Goal: Task Accomplishment & Management: Manage account settings

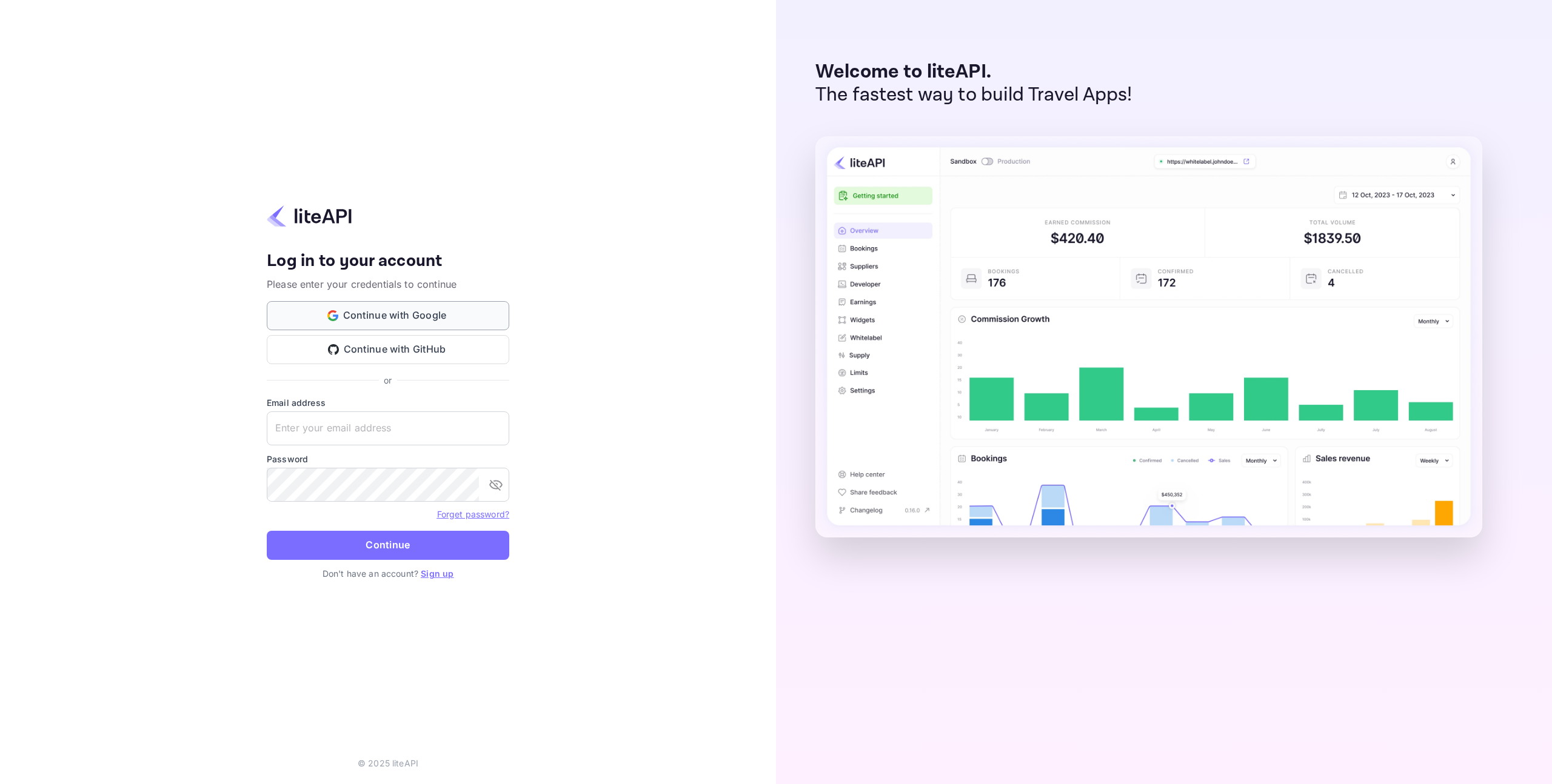
click at [399, 319] on button "Continue with Google" at bounding box center [388, 316] width 243 height 29
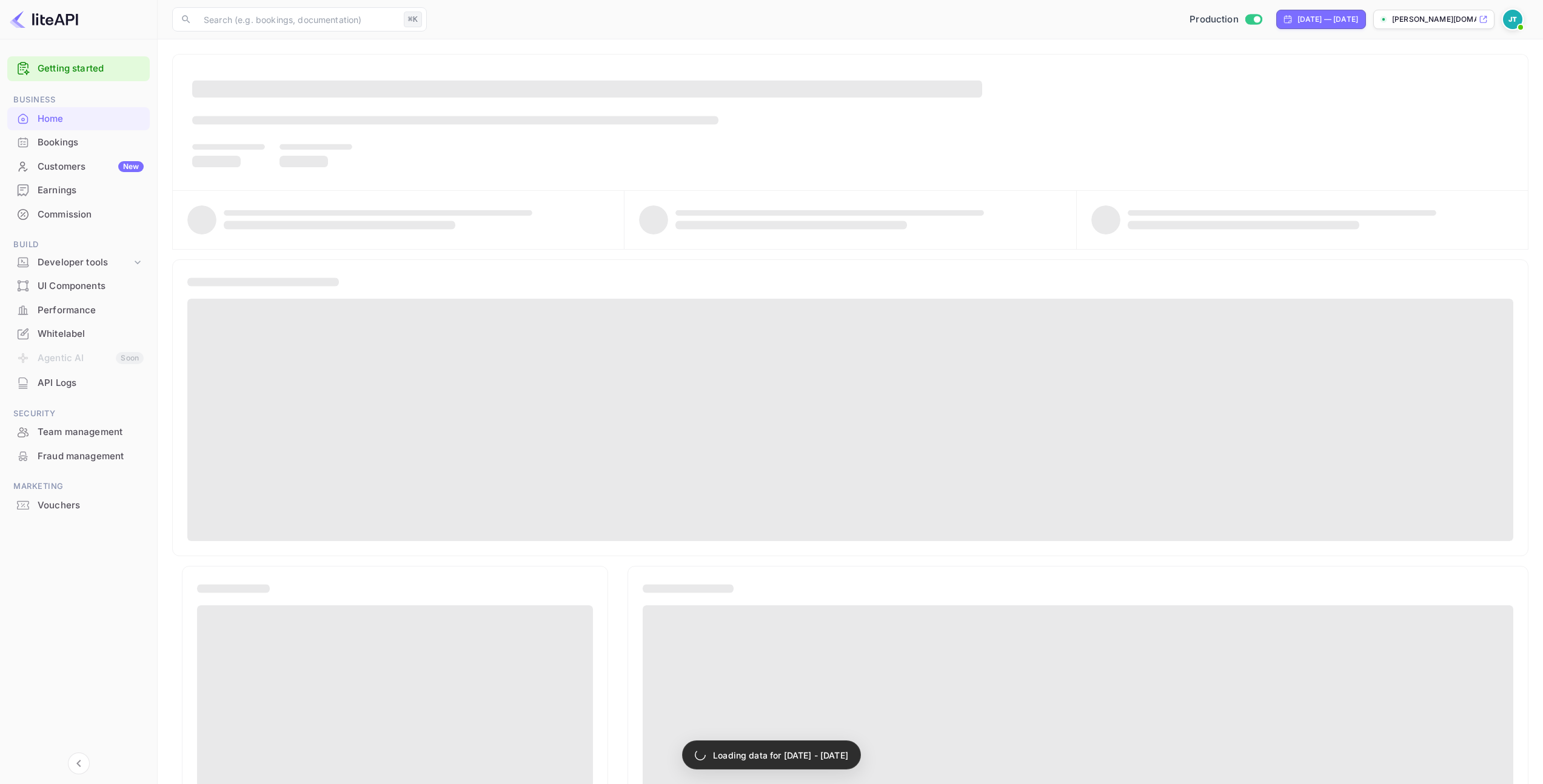
click at [101, 139] on div "Bookings" at bounding box center [90, 142] width 106 height 14
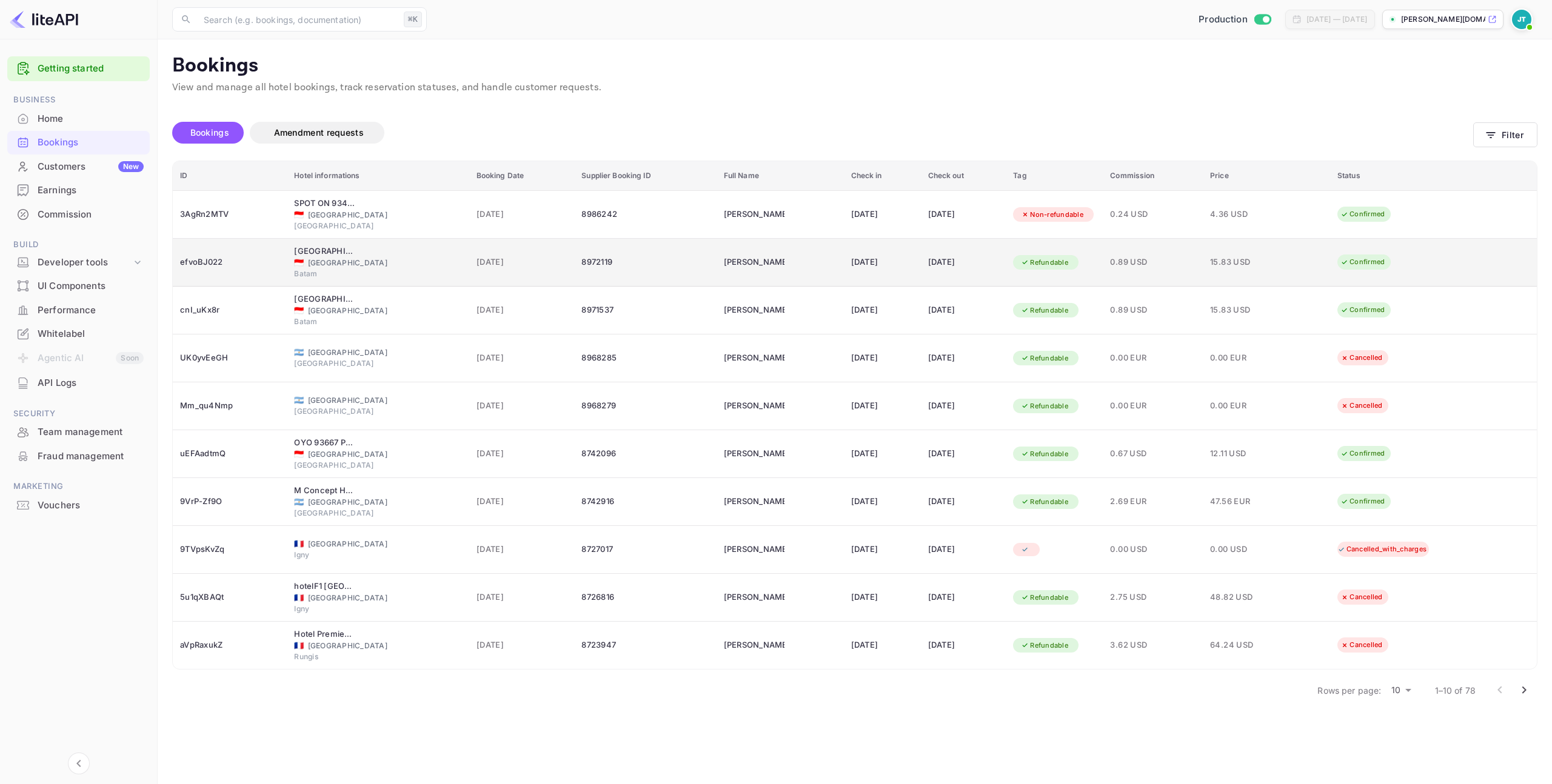
click at [207, 264] on div "efvoBJ022" at bounding box center [230, 263] width 100 height 20
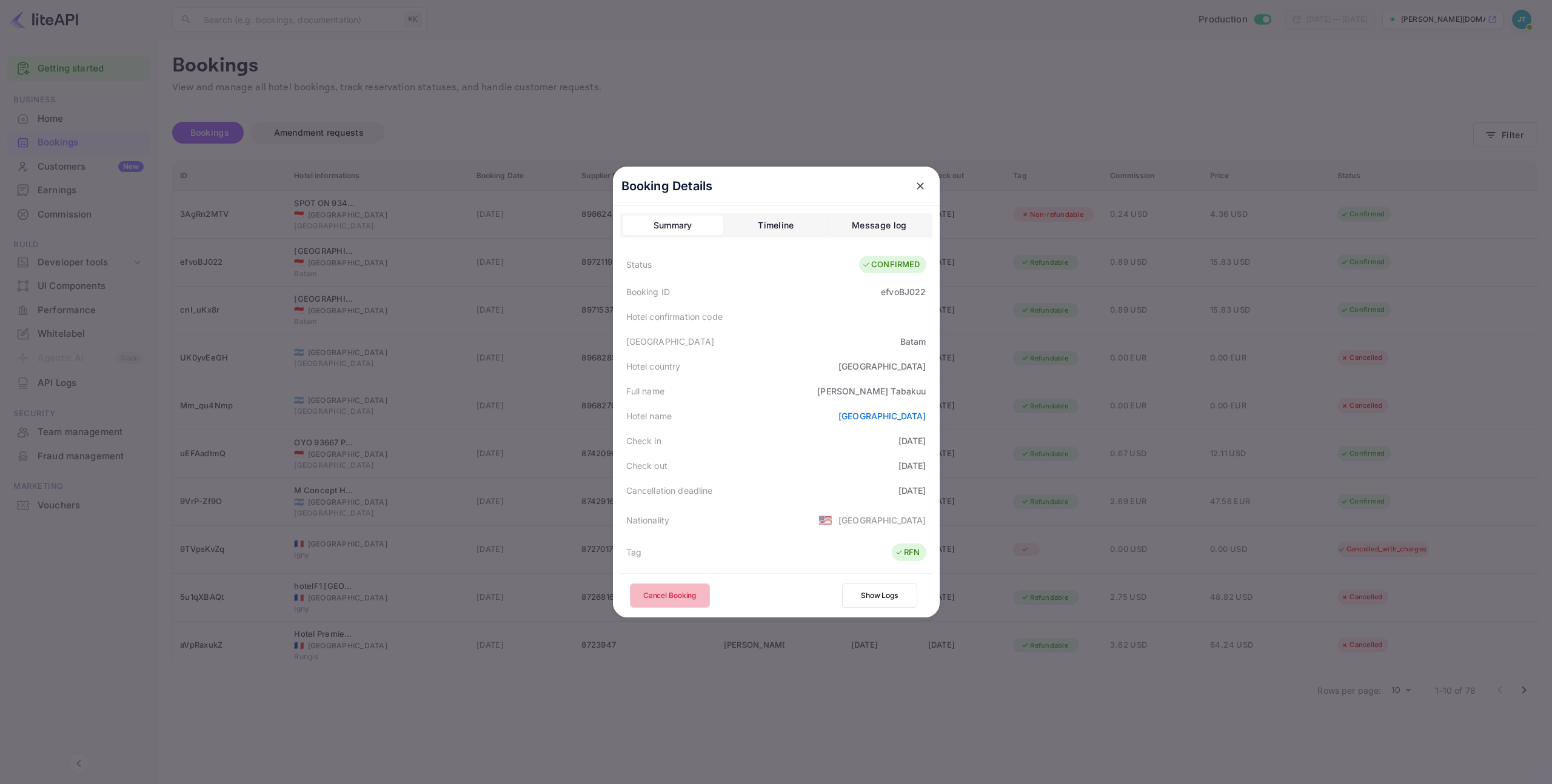
drag, startPoint x: 669, startPoint y: 596, endPoint x: 661, endPoint y: 596, distance: 8.0
click at [667, 596] on button "Cancel Booking" at bounding box center [670, 595] width 80 height 24
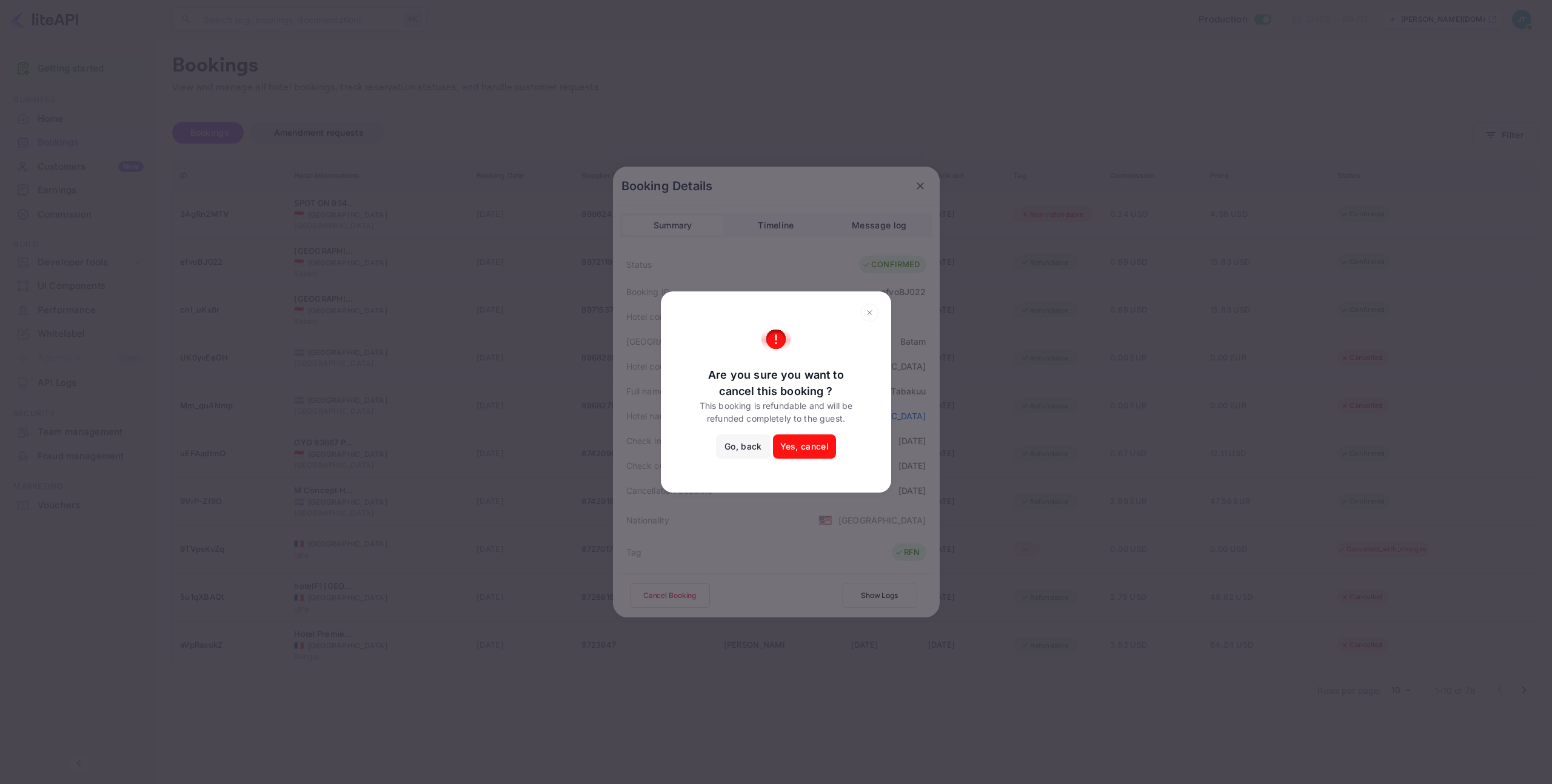
click at [815, 441] on button "Yes, cancel" at bounding box center [805, 446] width 63 height 24
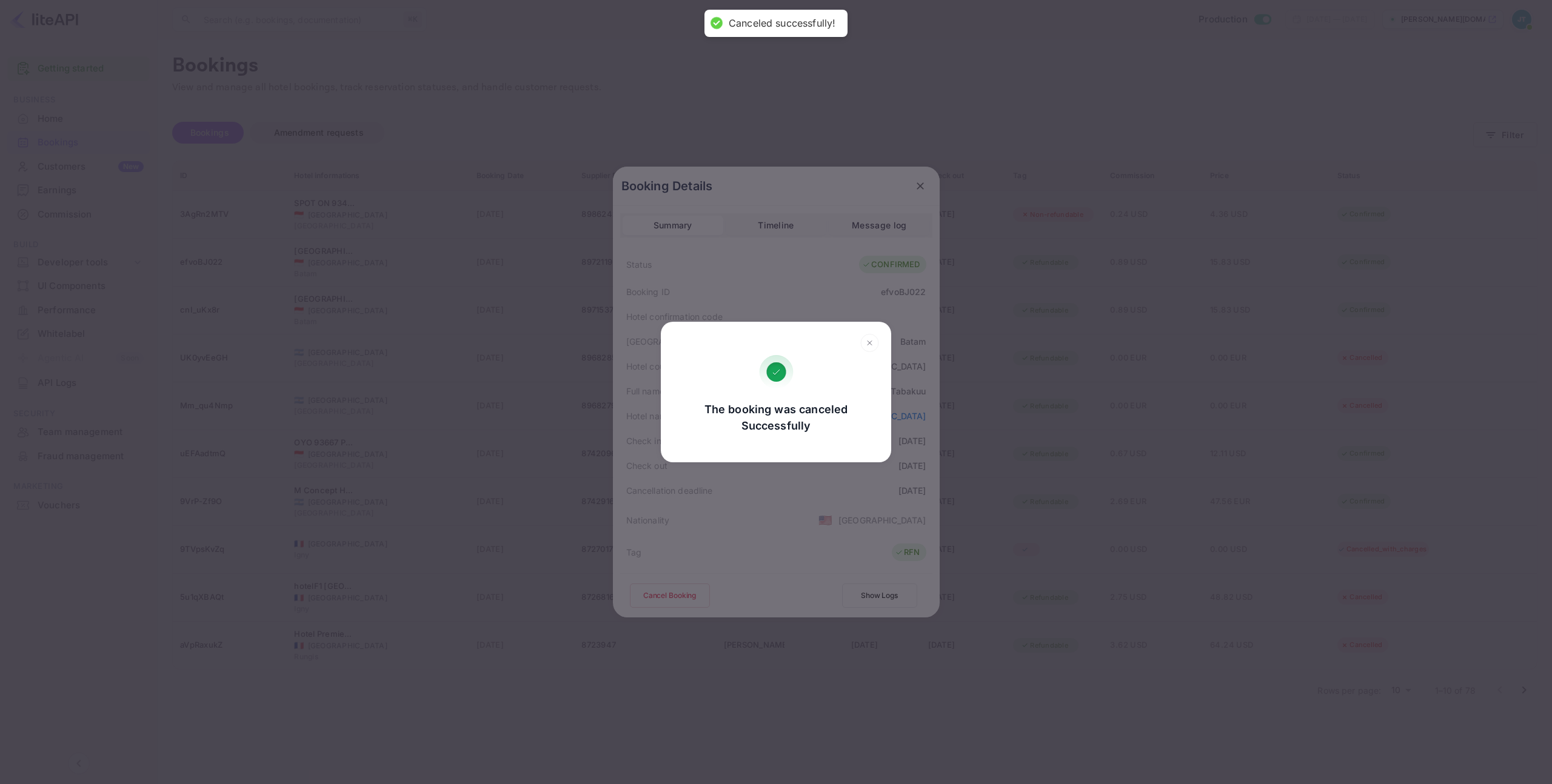
click at [864, 343] on icon at bounding box center [869, 343] width 19 height 18
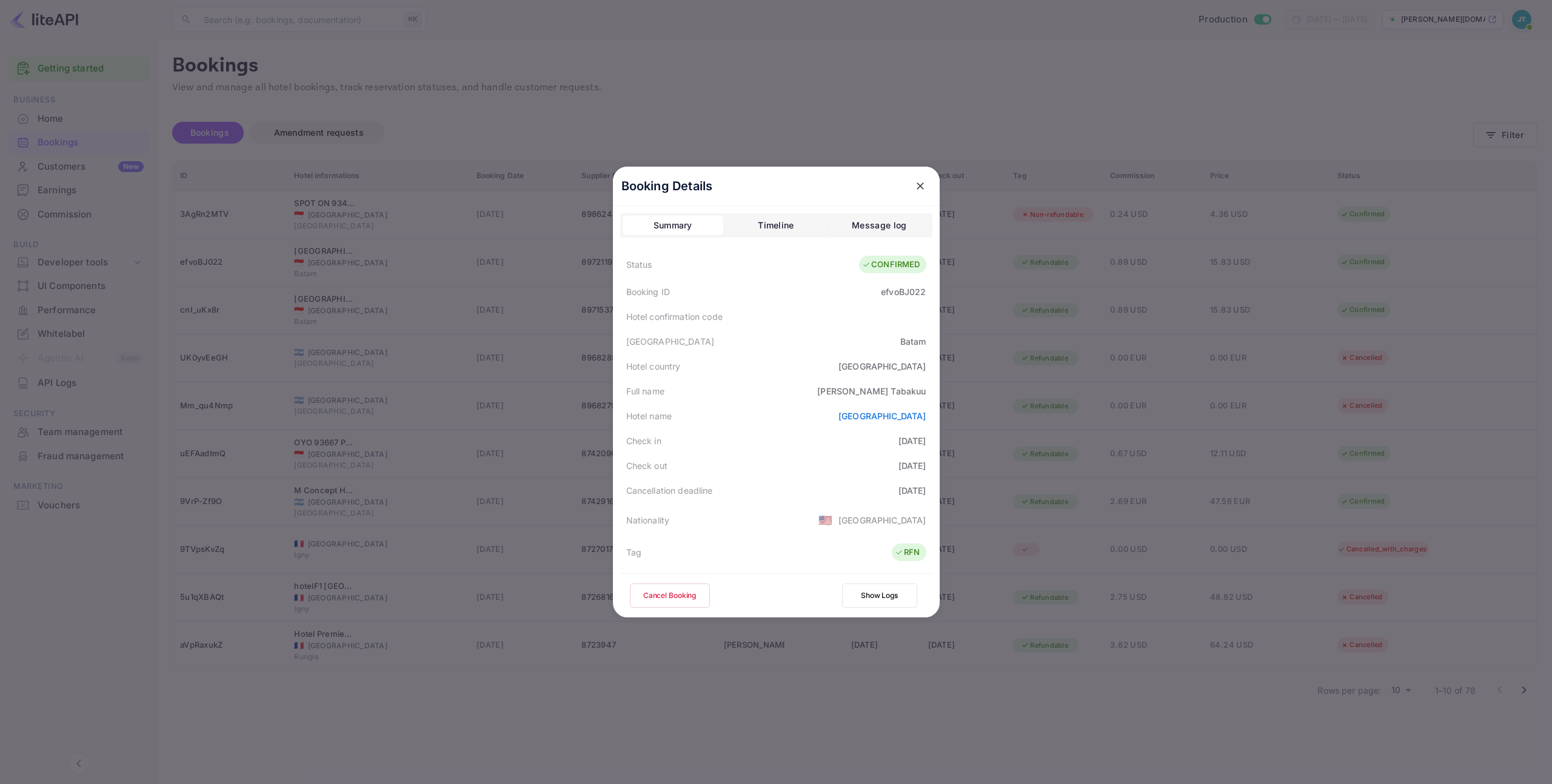
click at [917, 183] on icon "close" at bounding box center [920, 186] width 12 height 12
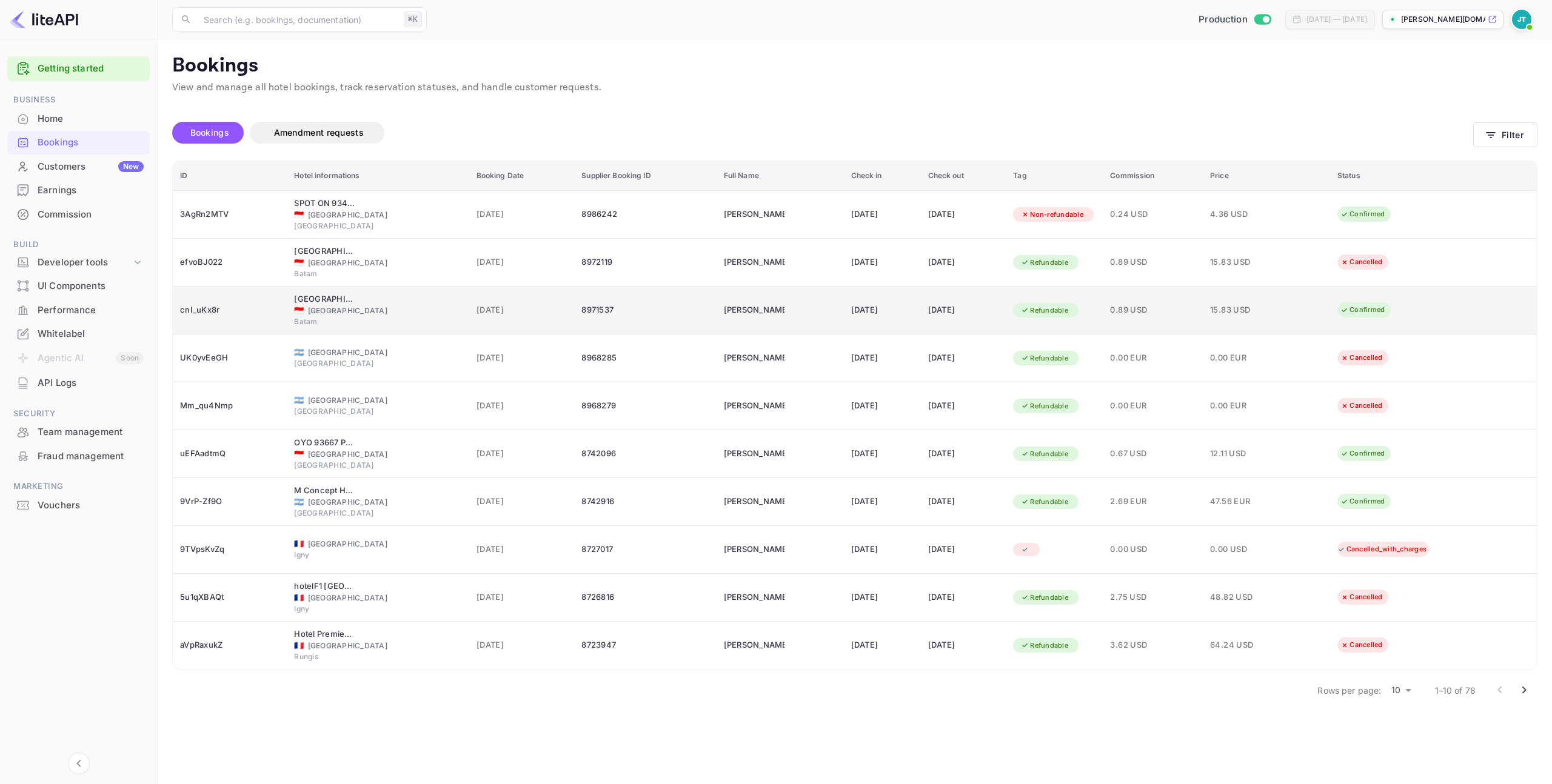
click at [212, 307] on div "cnI_uKx8r" at bounding box center [230, 311] width 100 height 20
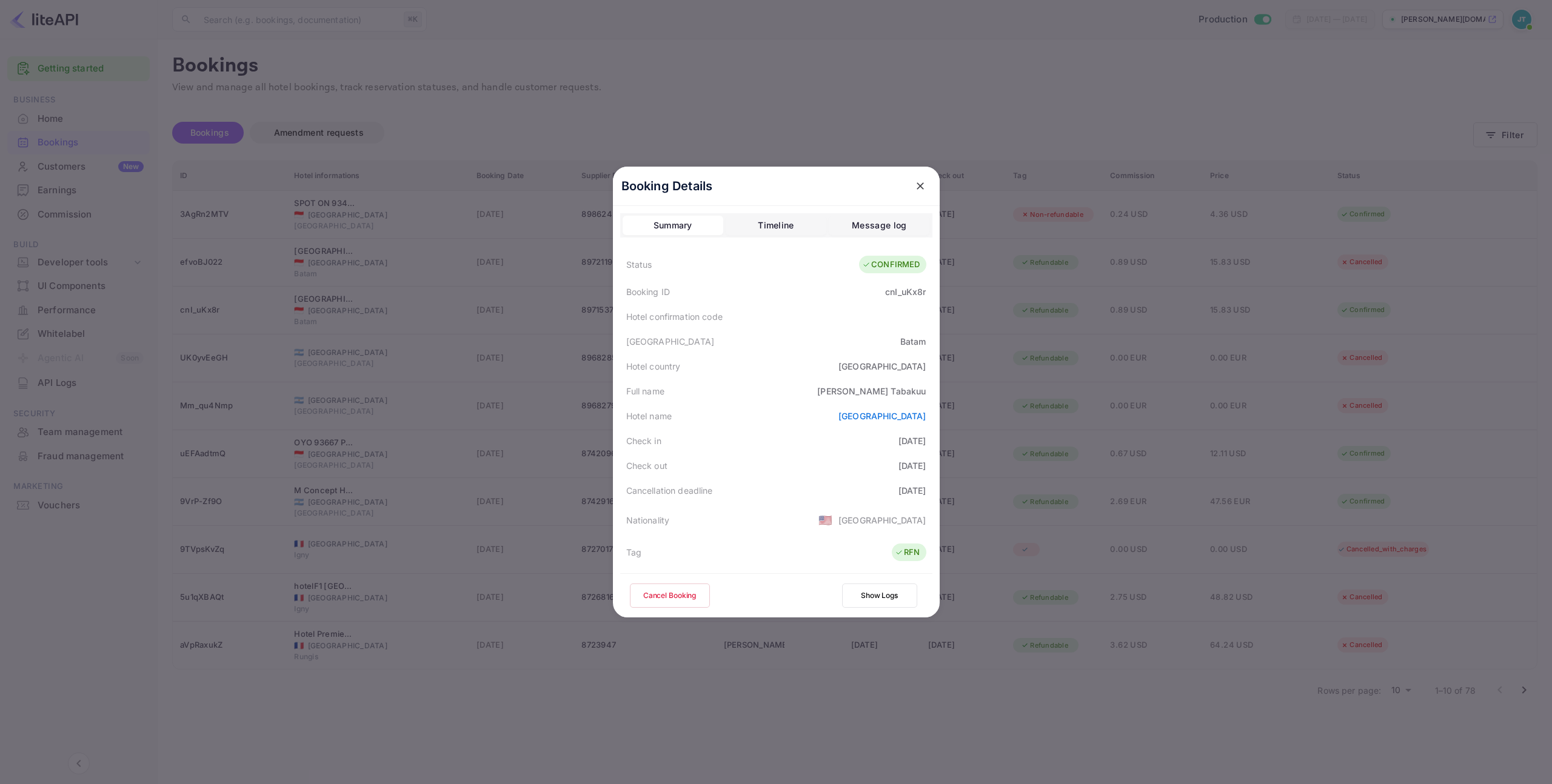
click at [670, 600] on button "Cancel Booking" at bounding box center [670, 595] width 80 height 24
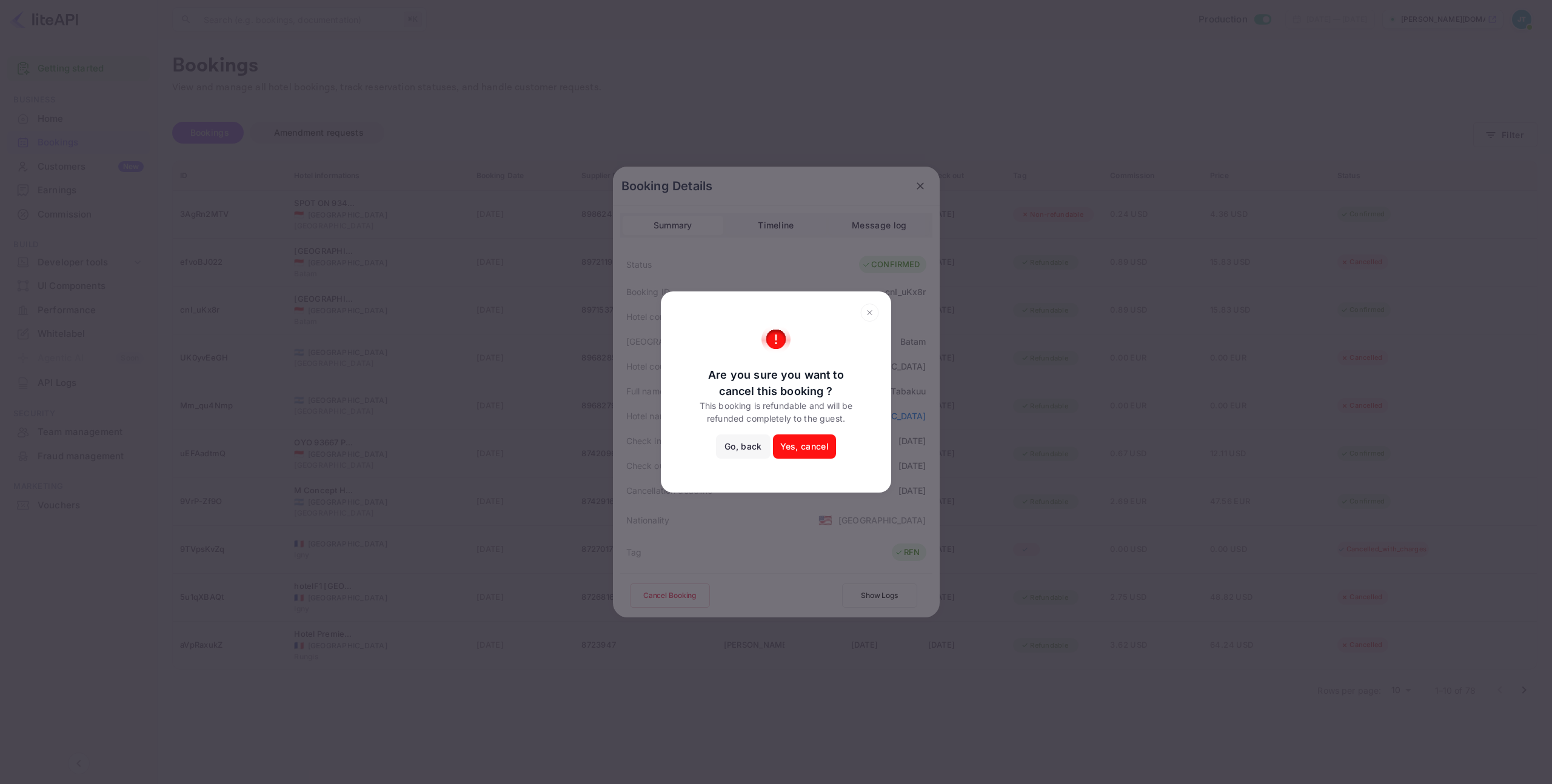
click at [869, 313] on icon at bounding box center [869, 313] width 19 height 18
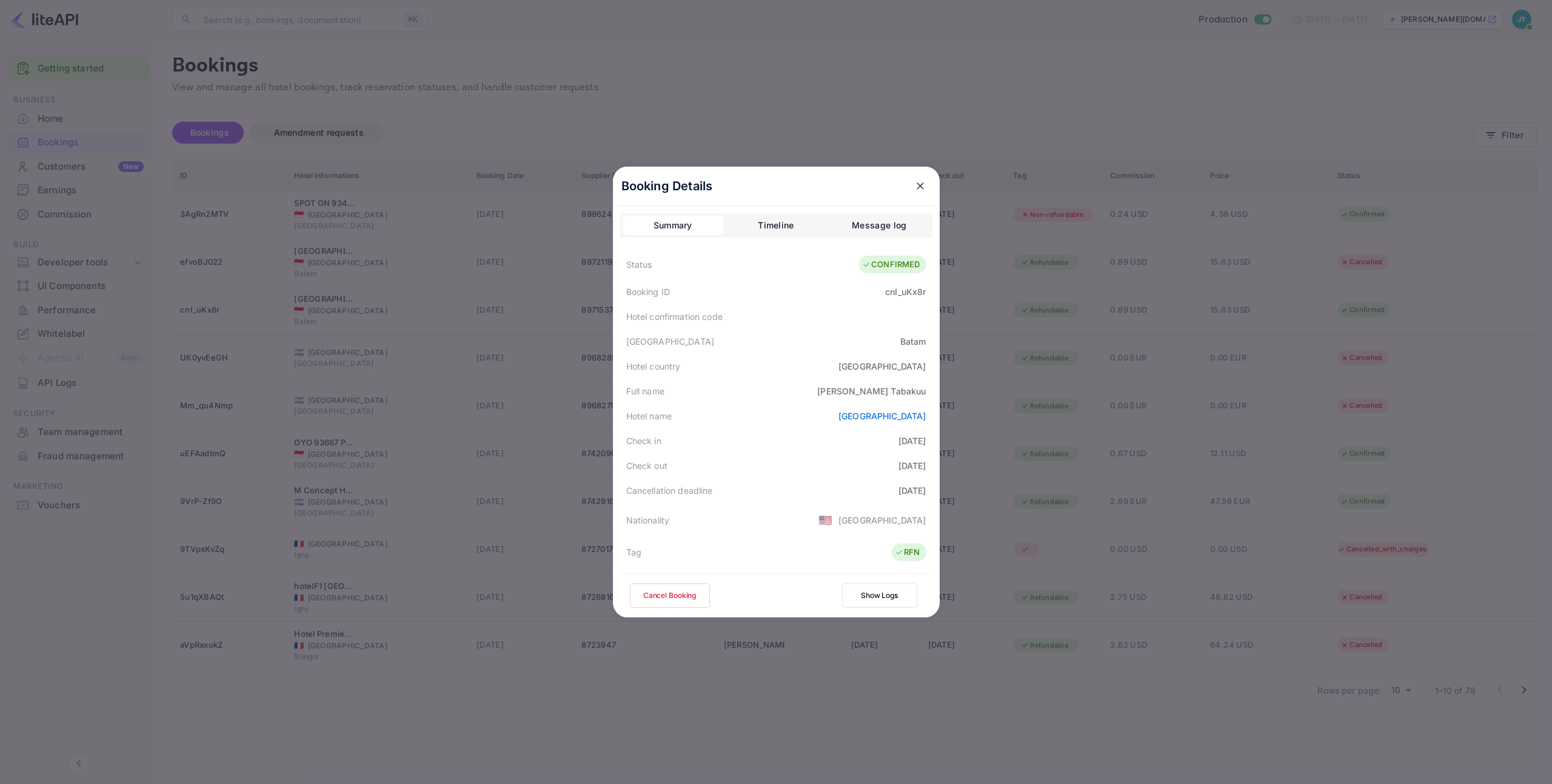
click at [917, 186] on icon "close" at bounding box center [920, 186] width 12 height 12
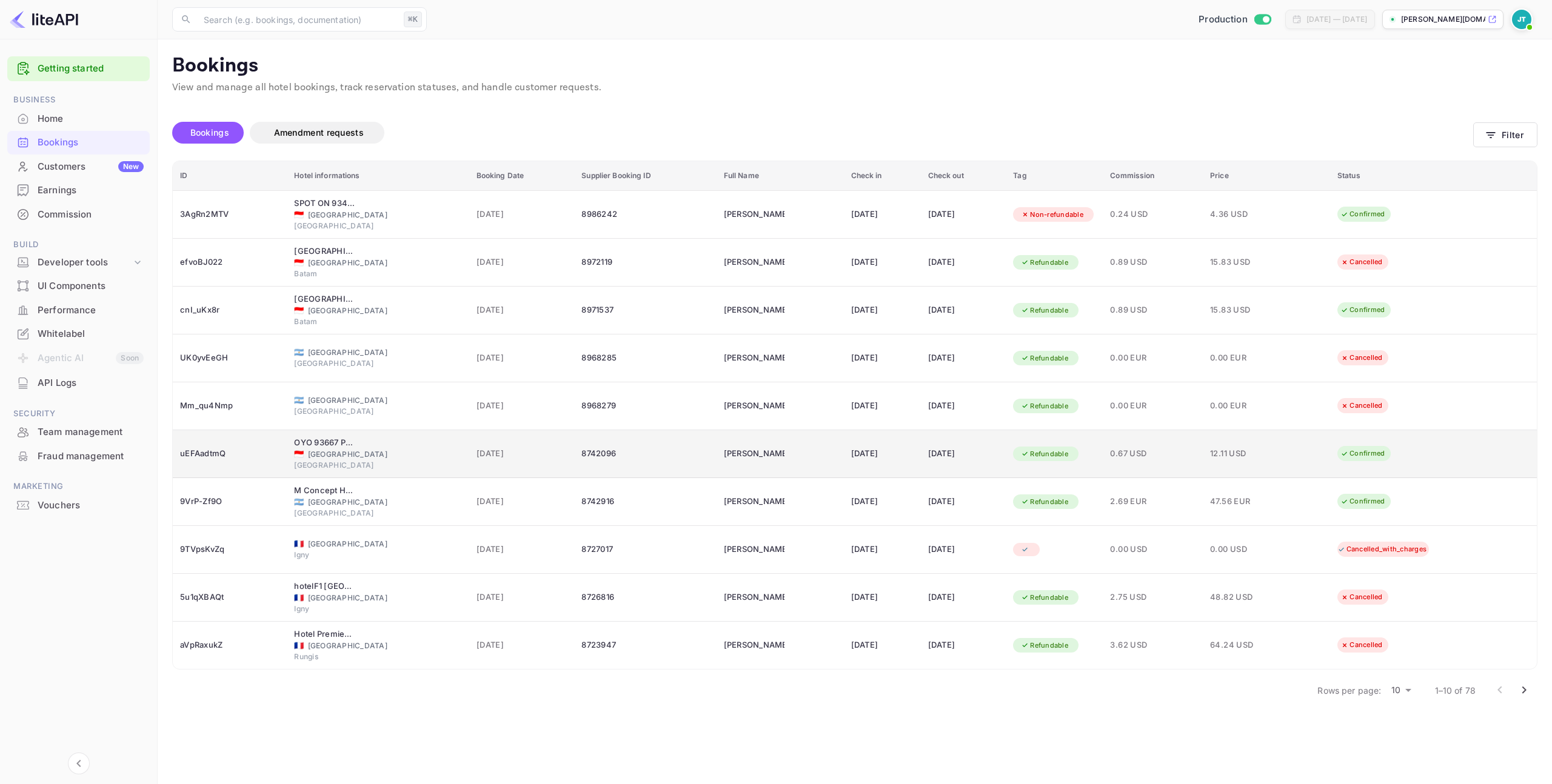
click at [230, 454] on div "uEFAadtmQ" at bounding box center [230, 454] width 100 height 20
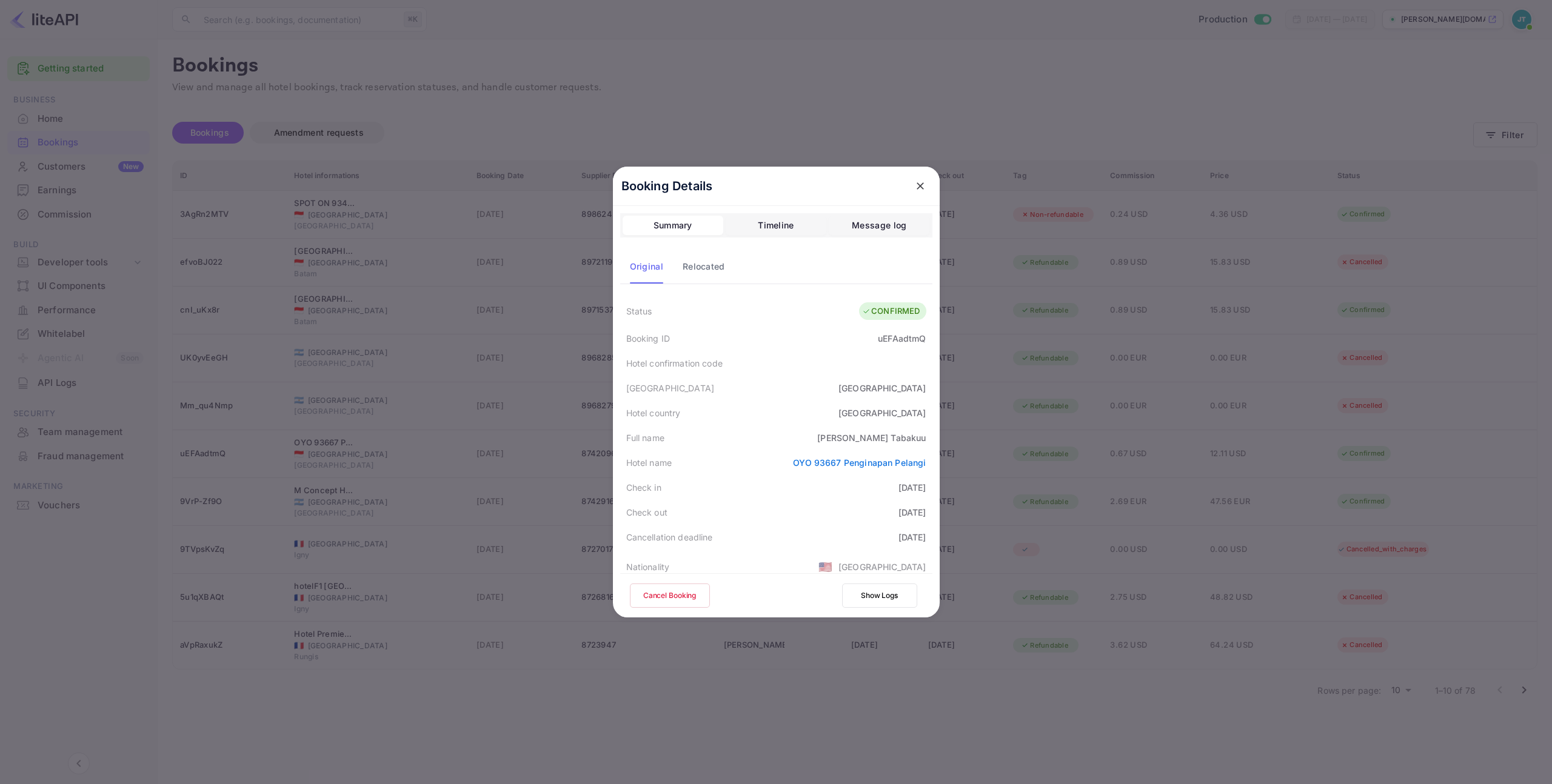
click at [679, 597] on button "Cancel Booking" at bounding box center [670, 595] width 80 height 24
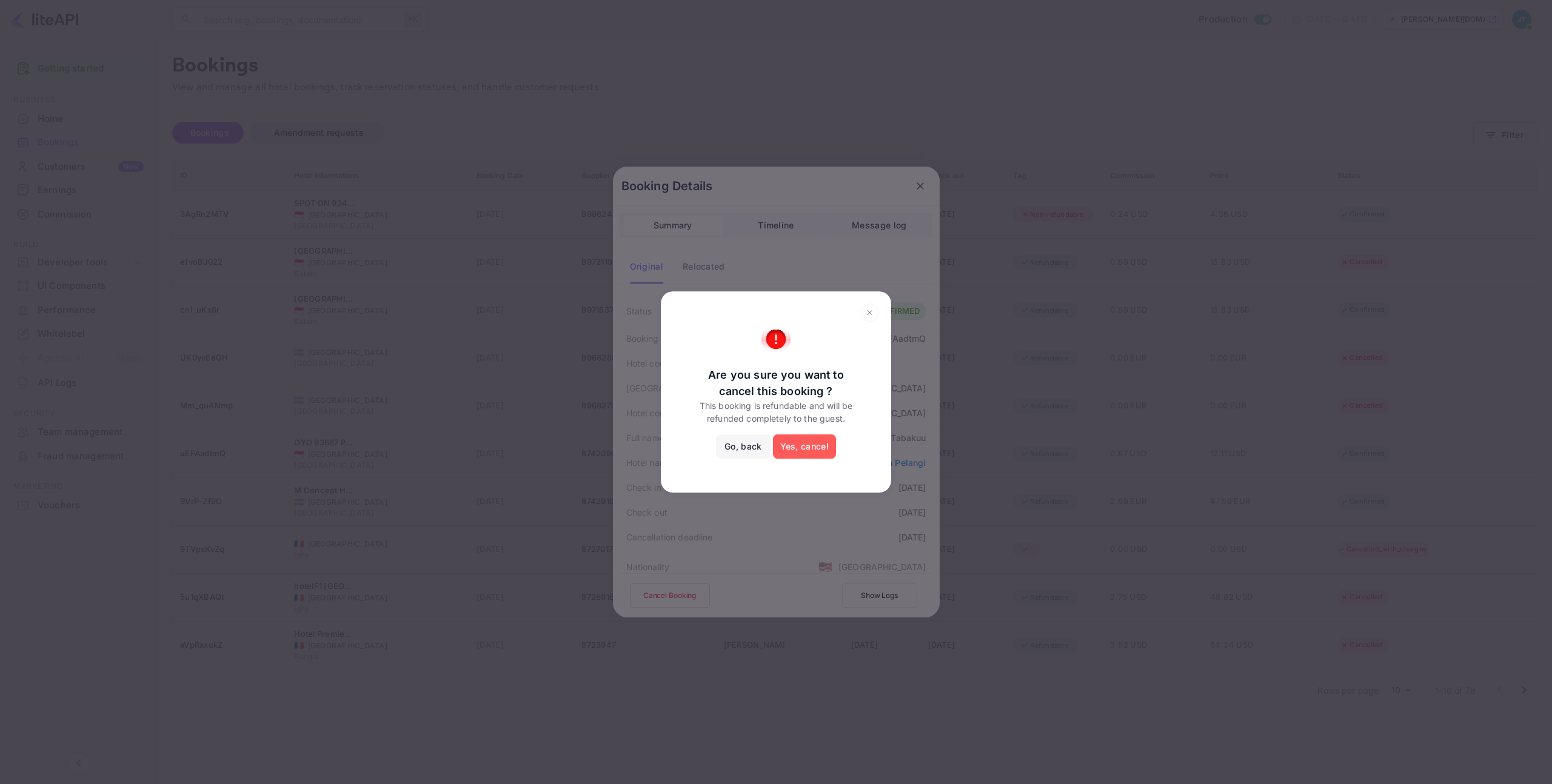
click at [818, 447] on button "Yes, cancel" at bounding box center [805, 446] width 63 height 24
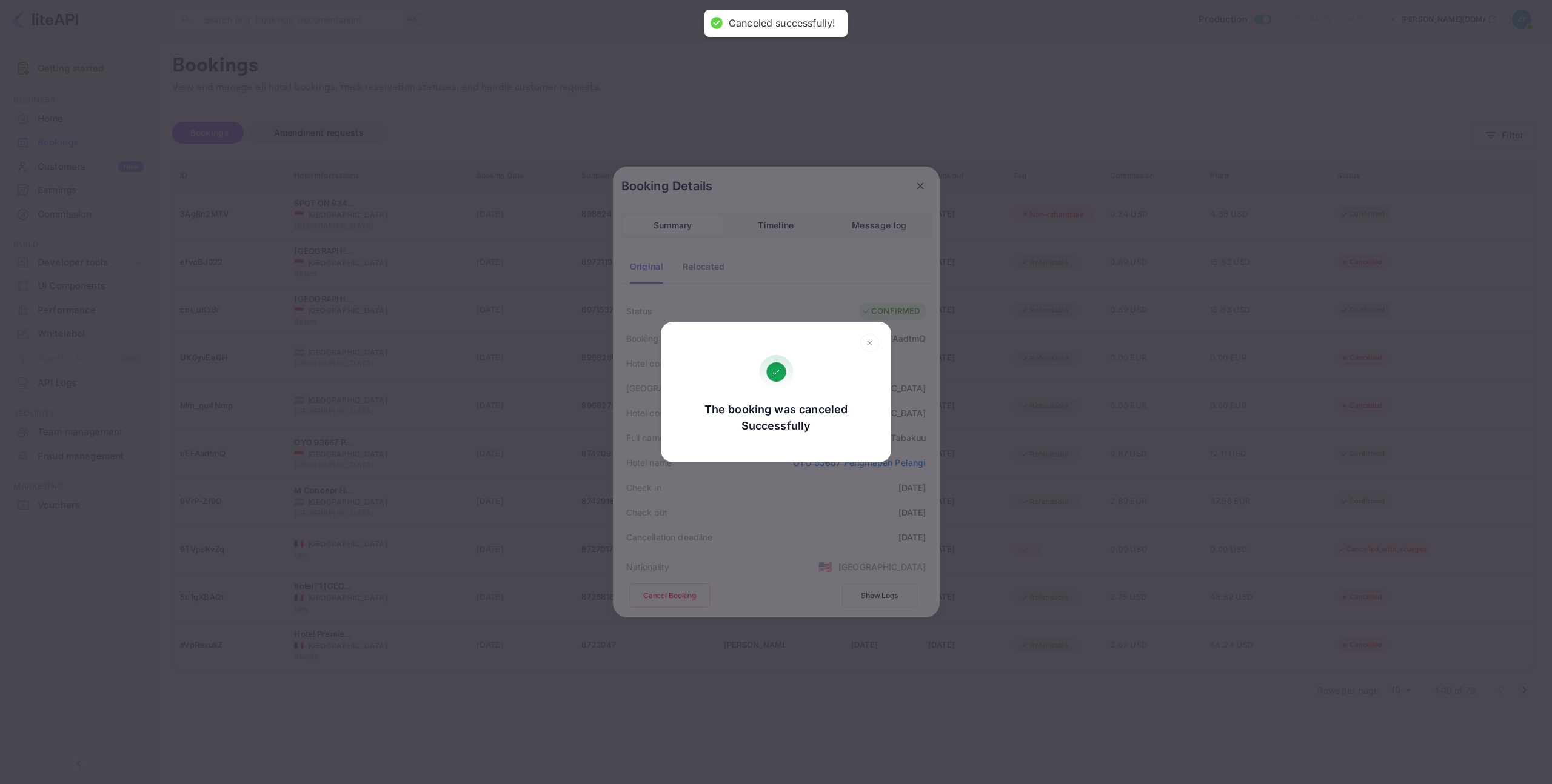
click at [871, 336] on icon at bounding box center [869, 343] width 19 height 18
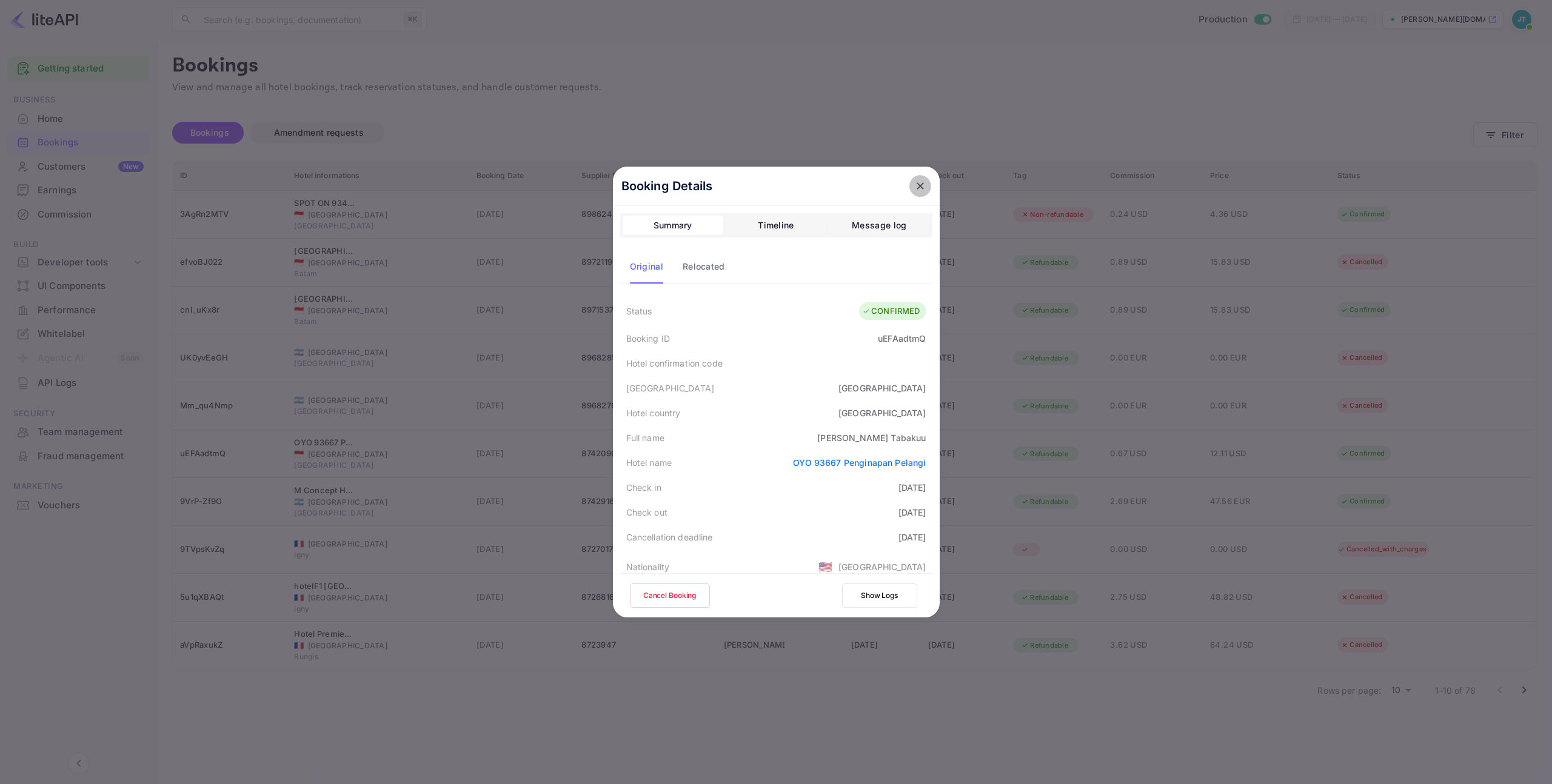
click at [913, 178] on button "close" at bounding box center [920, 186] width 22 height 22
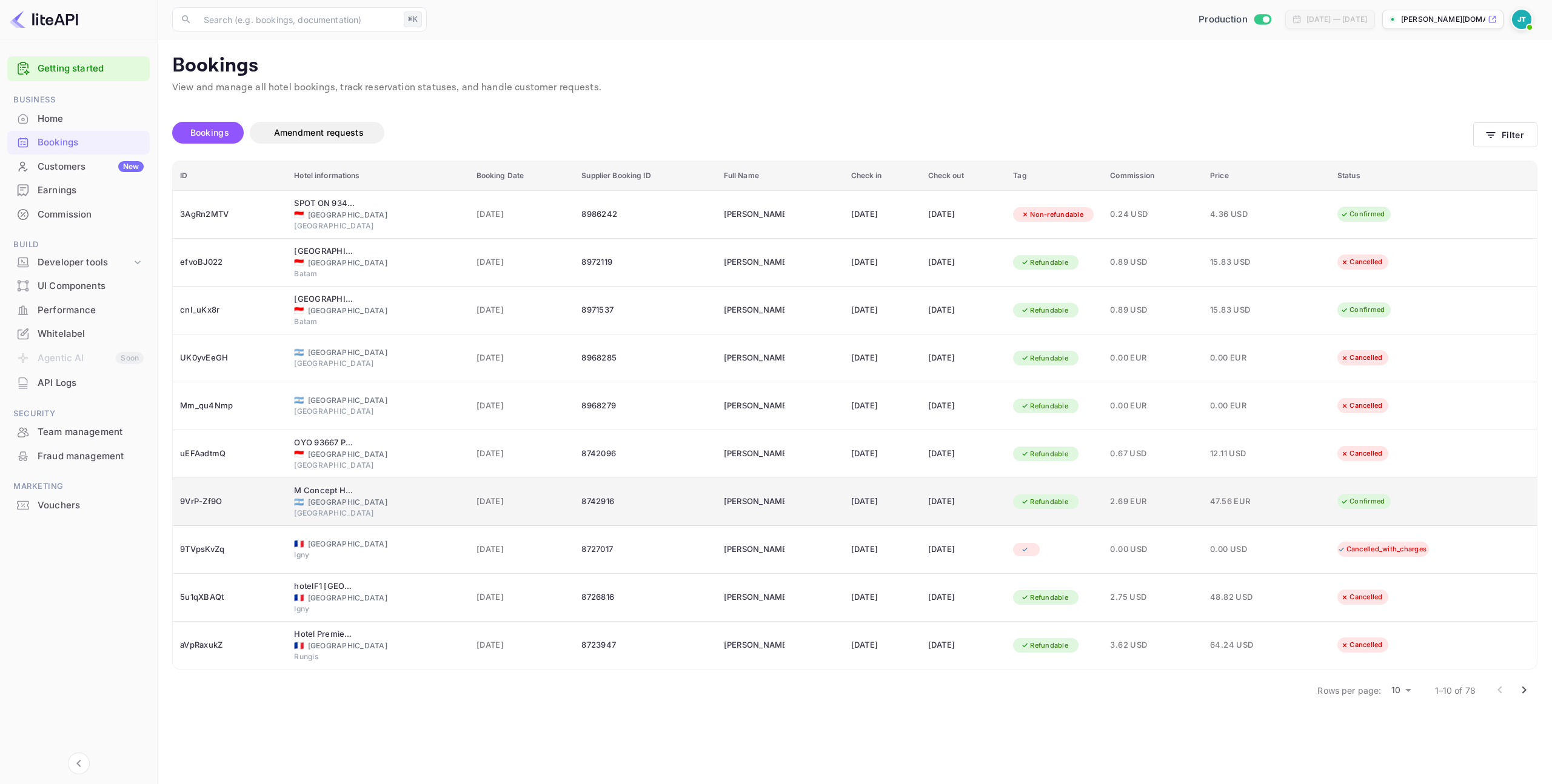
click at [230, 509] on div "9VrP-Zf9O" at bounding box center [230, 502] width 100 height 20
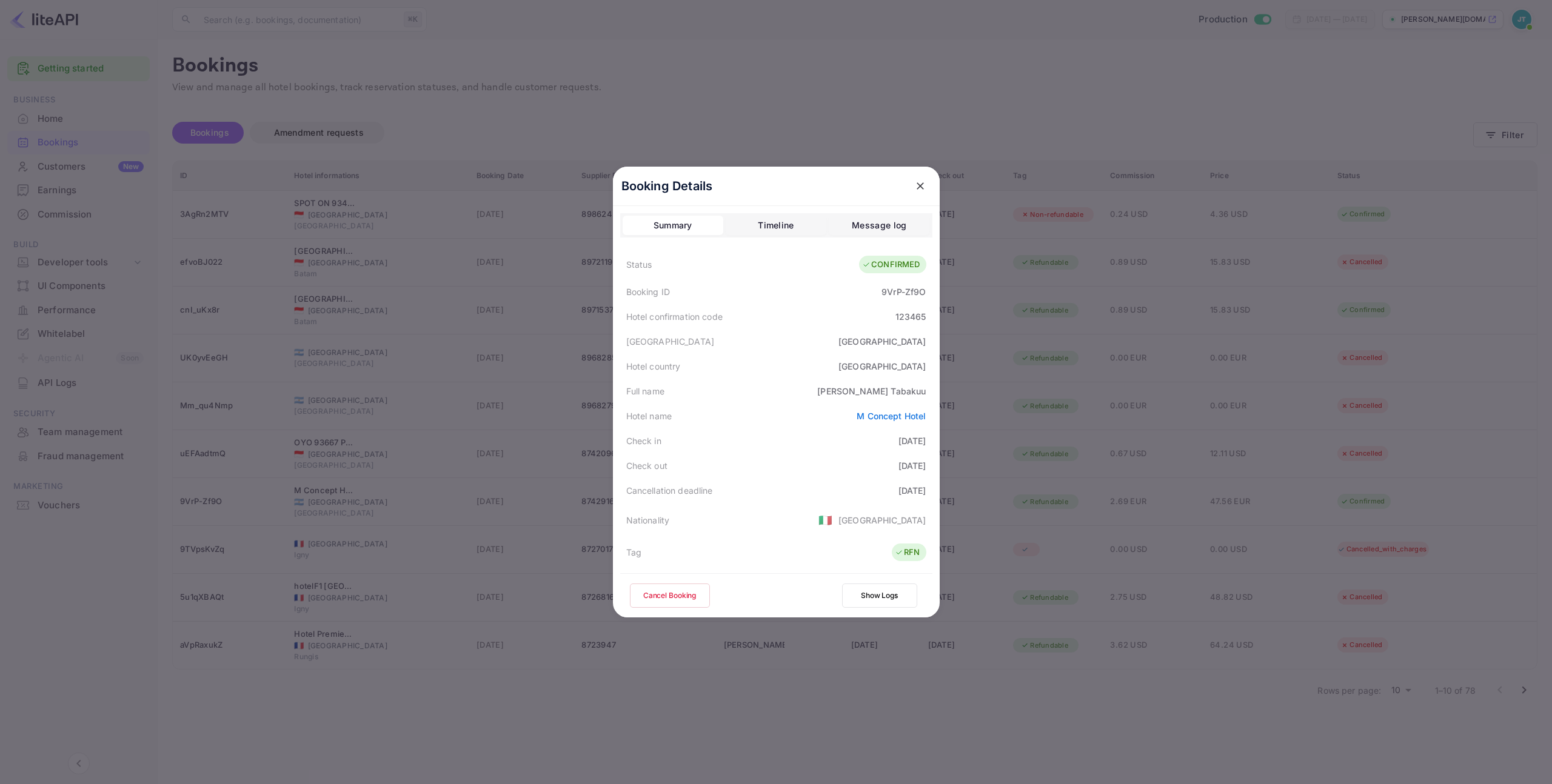
click at [682, 594] on button "Cancel Booking" at bounding box center [670, 595] width 80 height 24
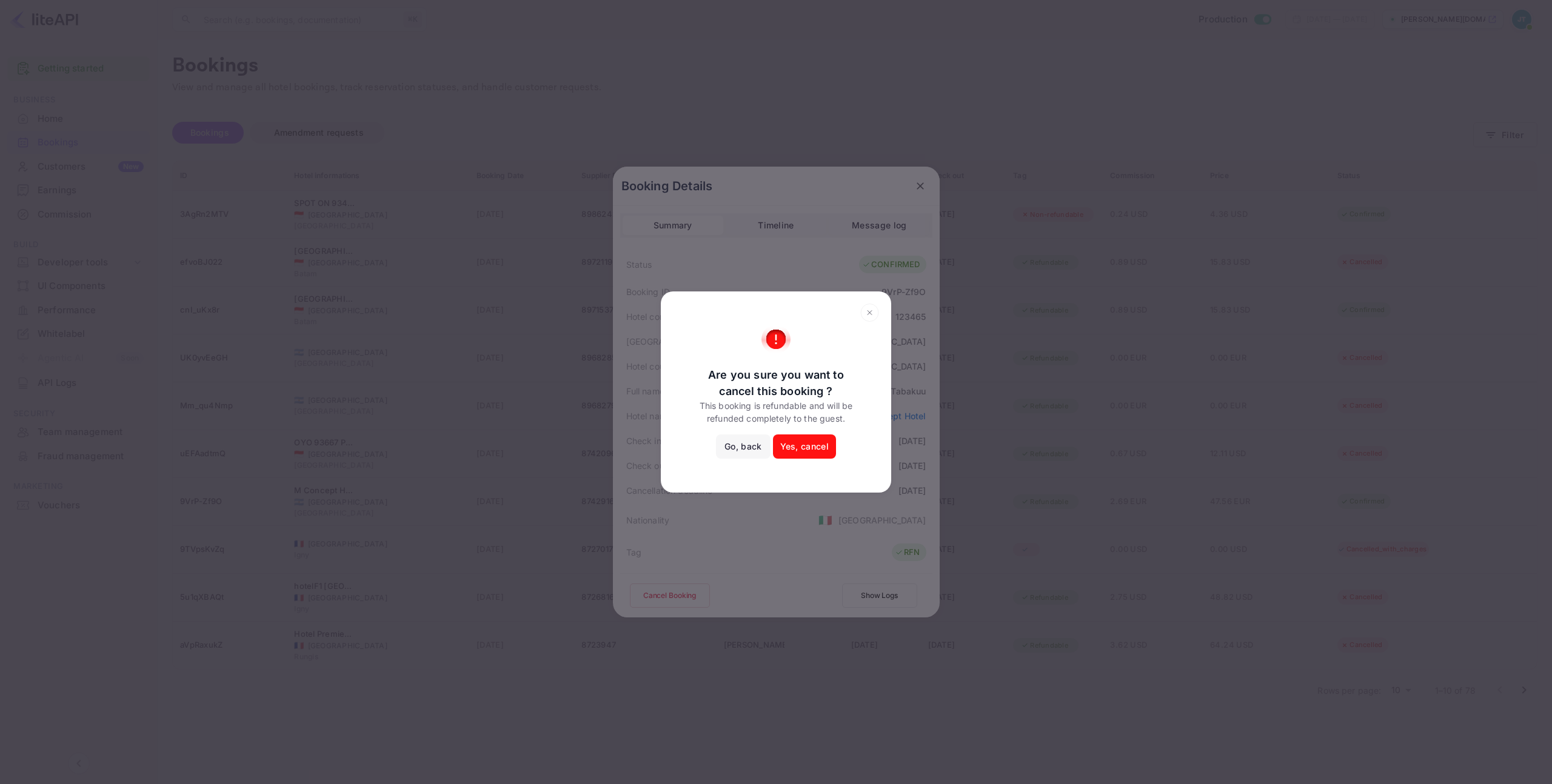
click at [806, 456] on button "Yes, cancel" at bounding box center [805, 446] width 63 height 24
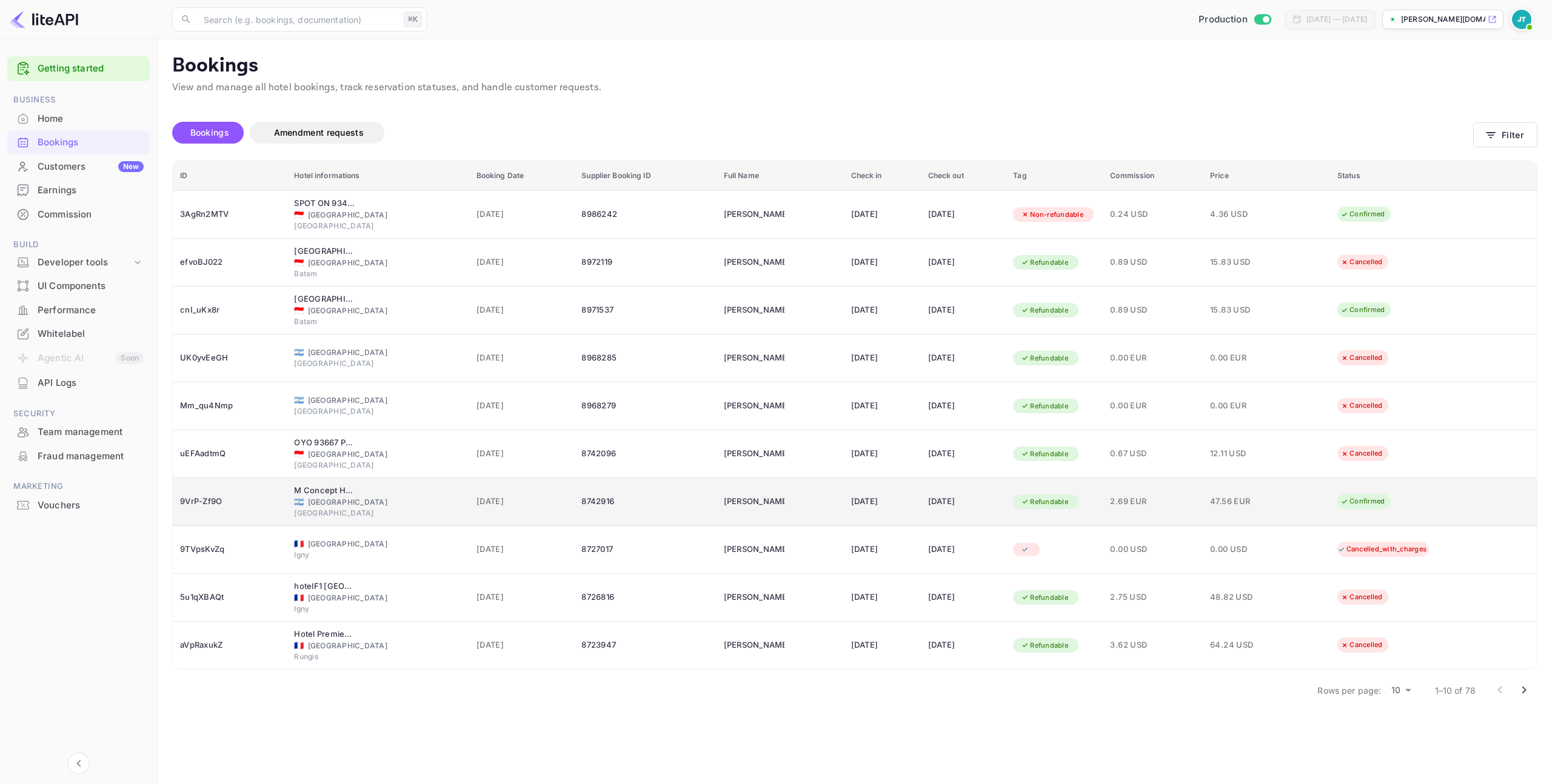
click at [372, 505] on div "🇦🇷 [GEOGRAPHIC_DATA]" at bounding box center [377, 502] width 167 height 11
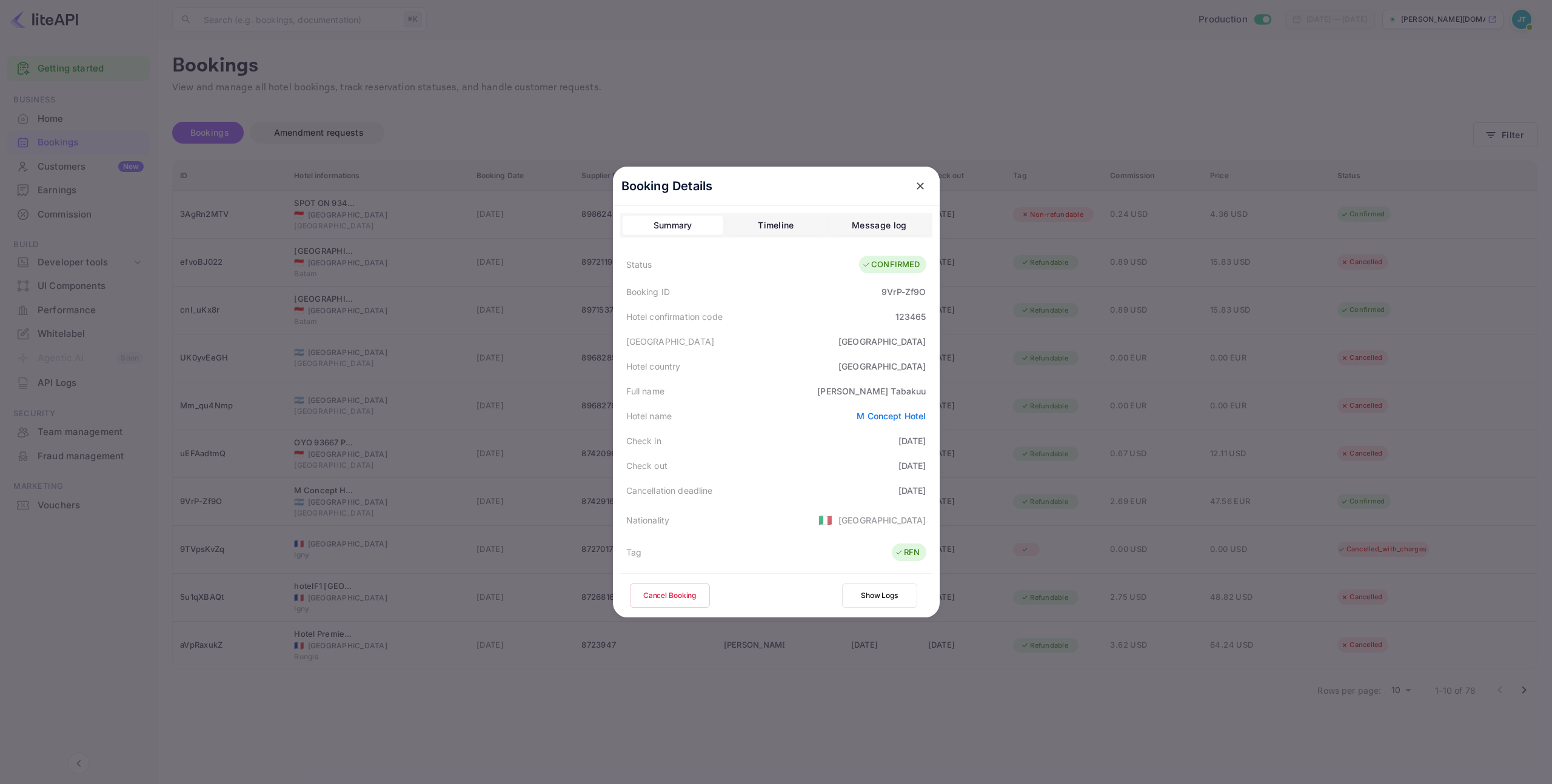
click at [663, 600] on button "Cancel Booking" at bounding box center [670, 595] width 80 height 24
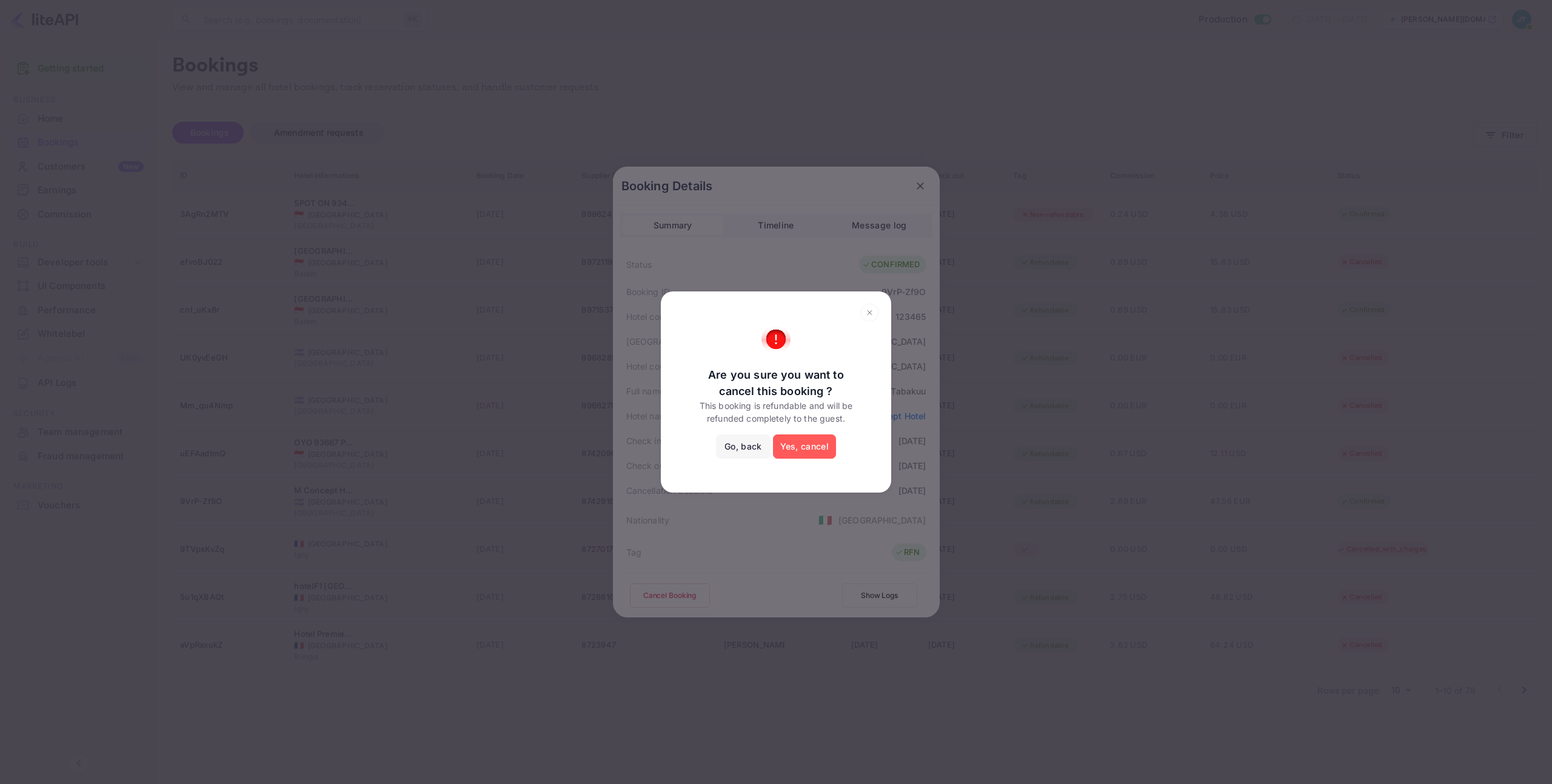
click at [808, 454] on button "Yes, cancel" at bounding box center [805, 446] width 63 height 24
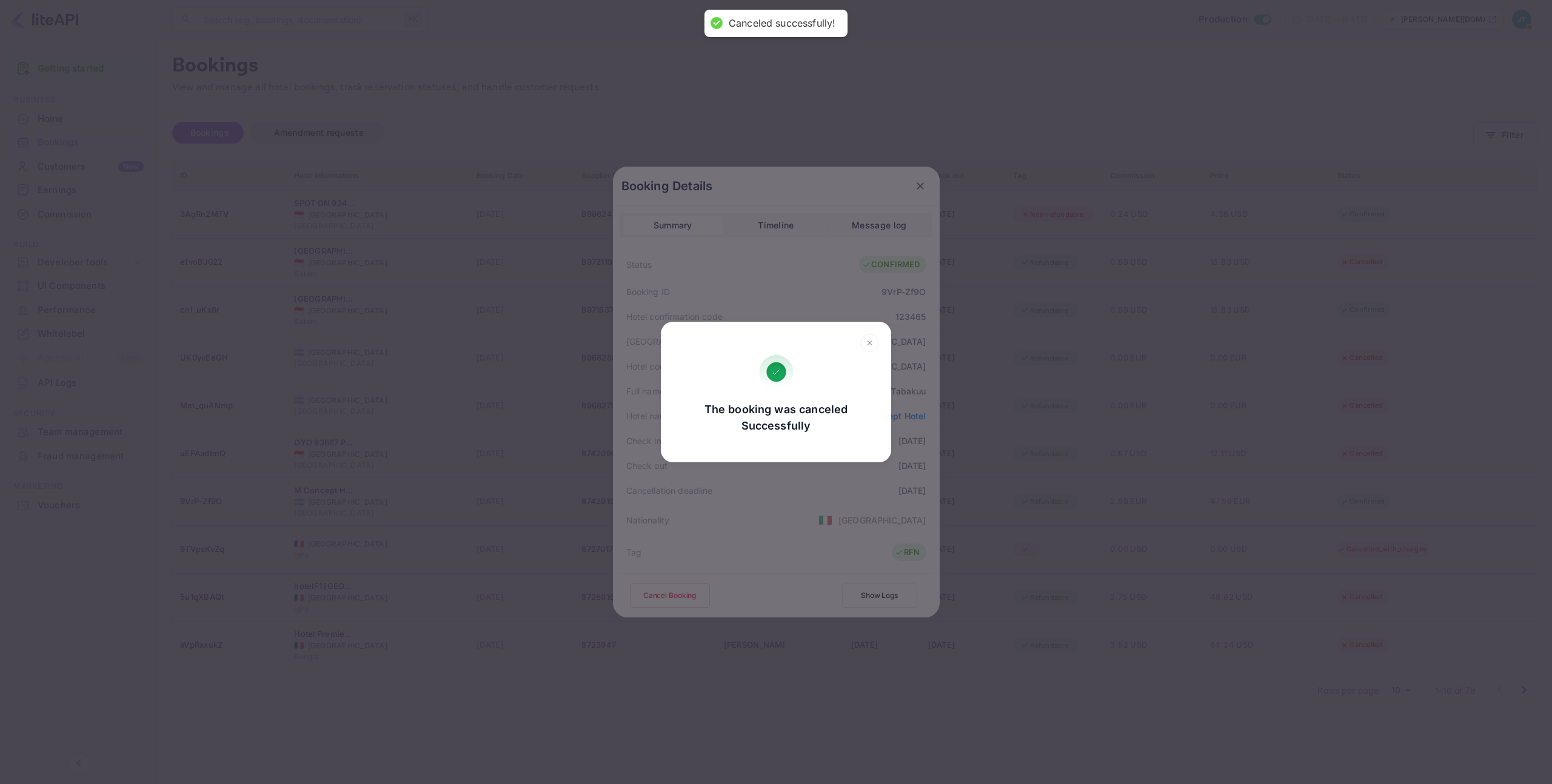
click at [866, 343] on icon at bounding box center [869, 343] width 19 height 18
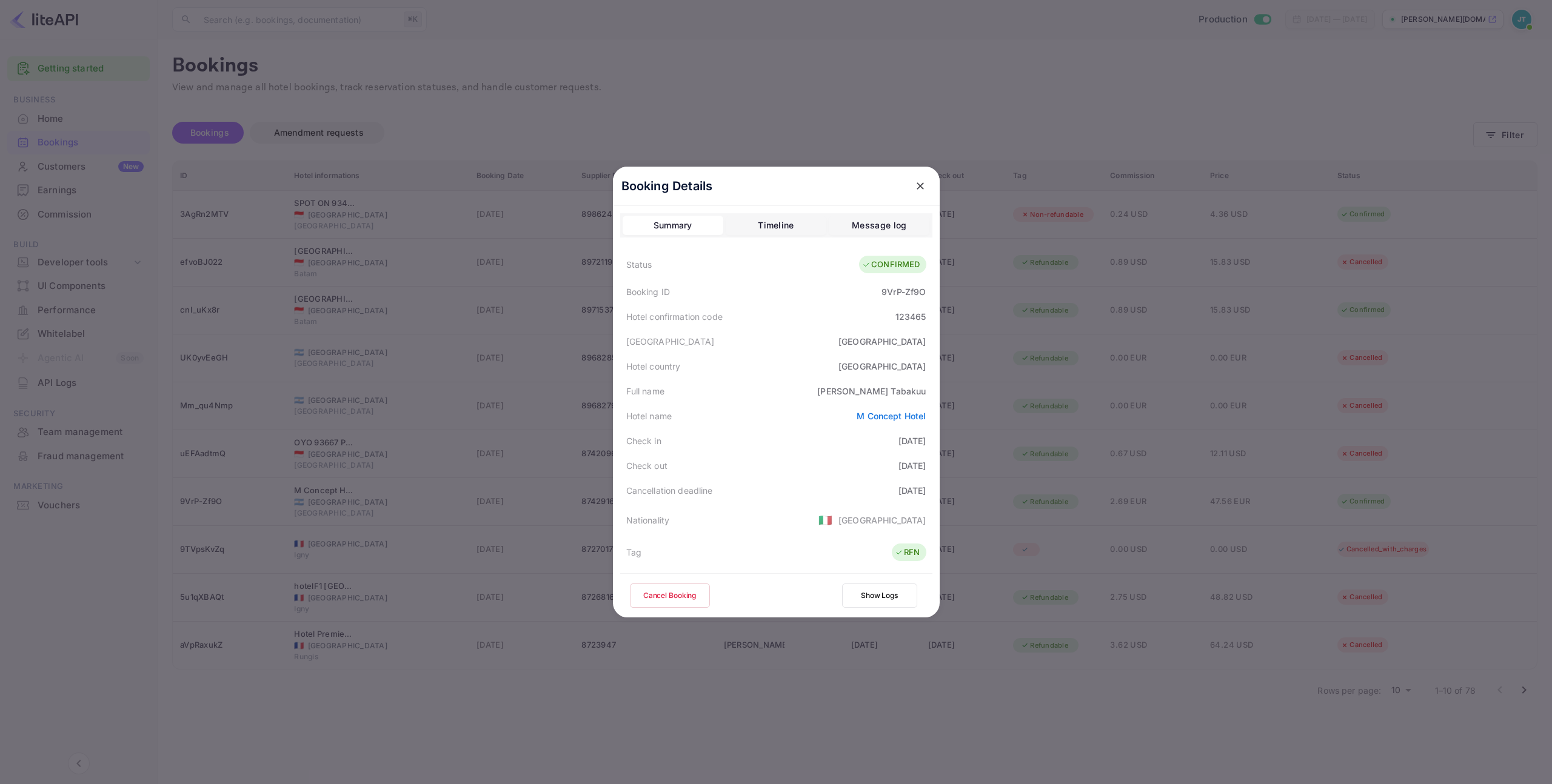
click at [914, 189] on icon "close" at bounding box center [920, 186] width 12 height 12
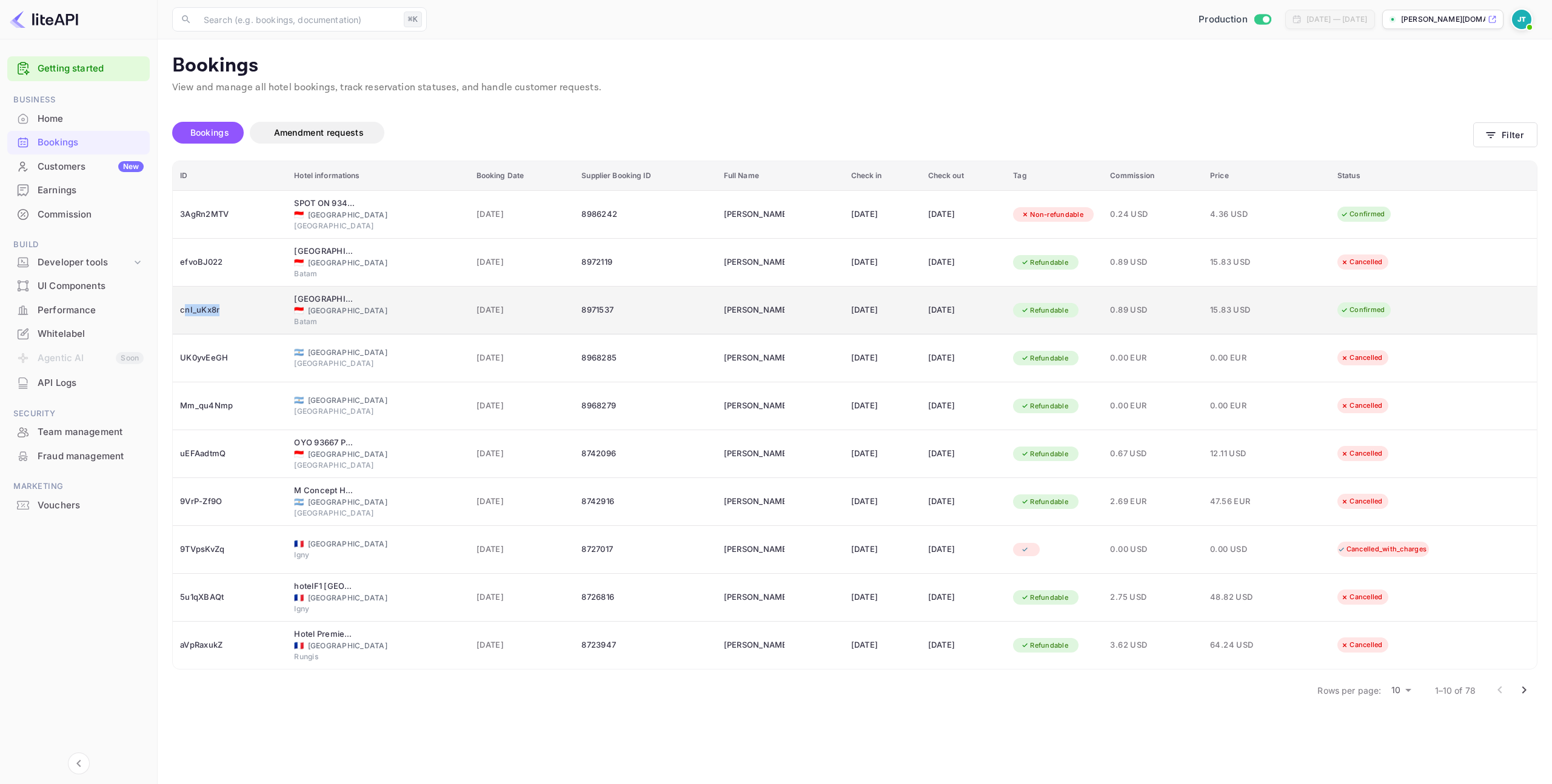
drag, startPoint x: 227, startPoint y: 309, endPoint x: 183, endPoint y: 311, distance: 44.0
click at [183, 311] on div "cnI_uKx8r" at bounding box center [230, 311] width 100 height 20
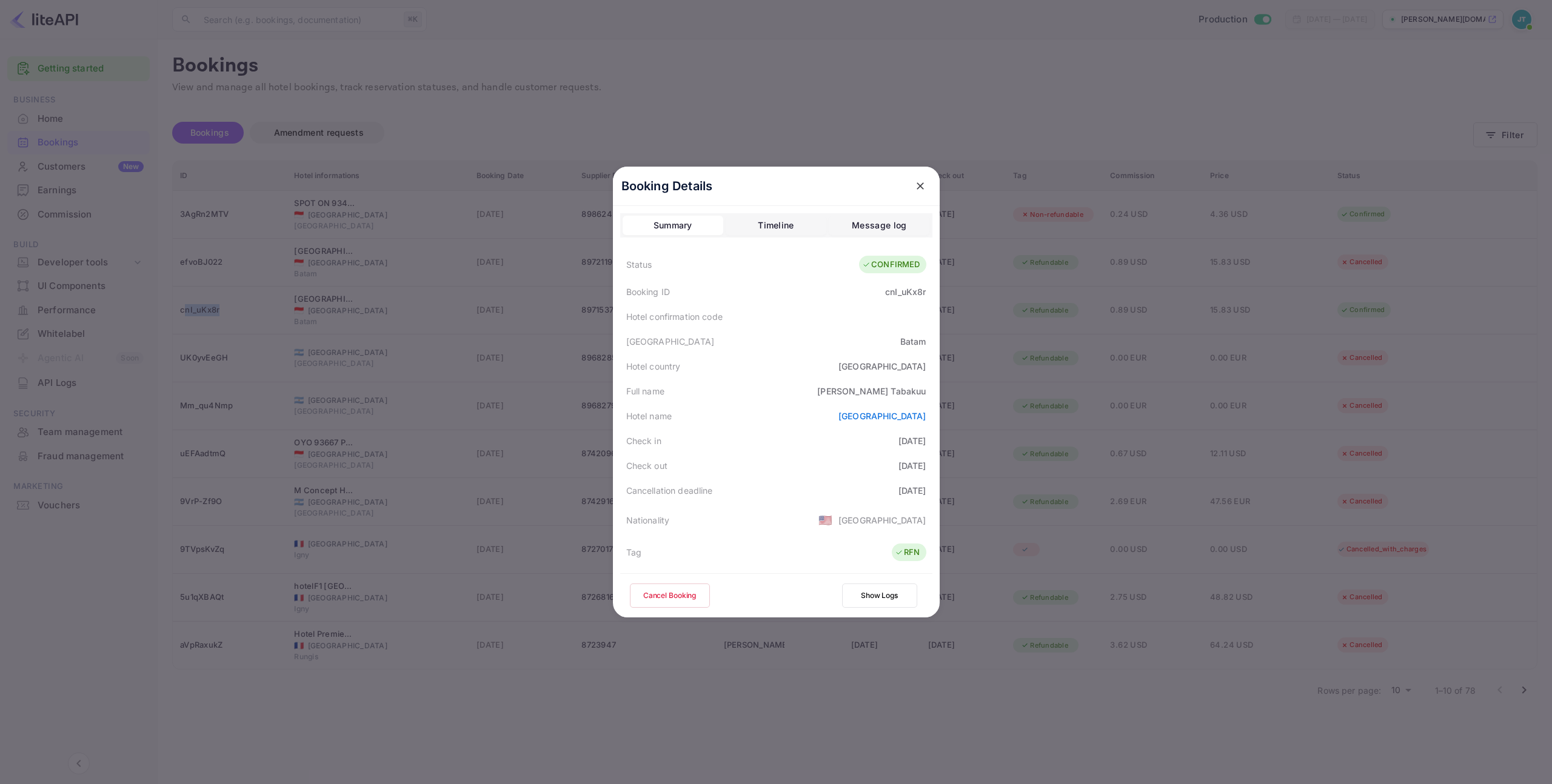
click at [917, 182] on icon "close" at bounding box center [920, 186] width 12 height 12
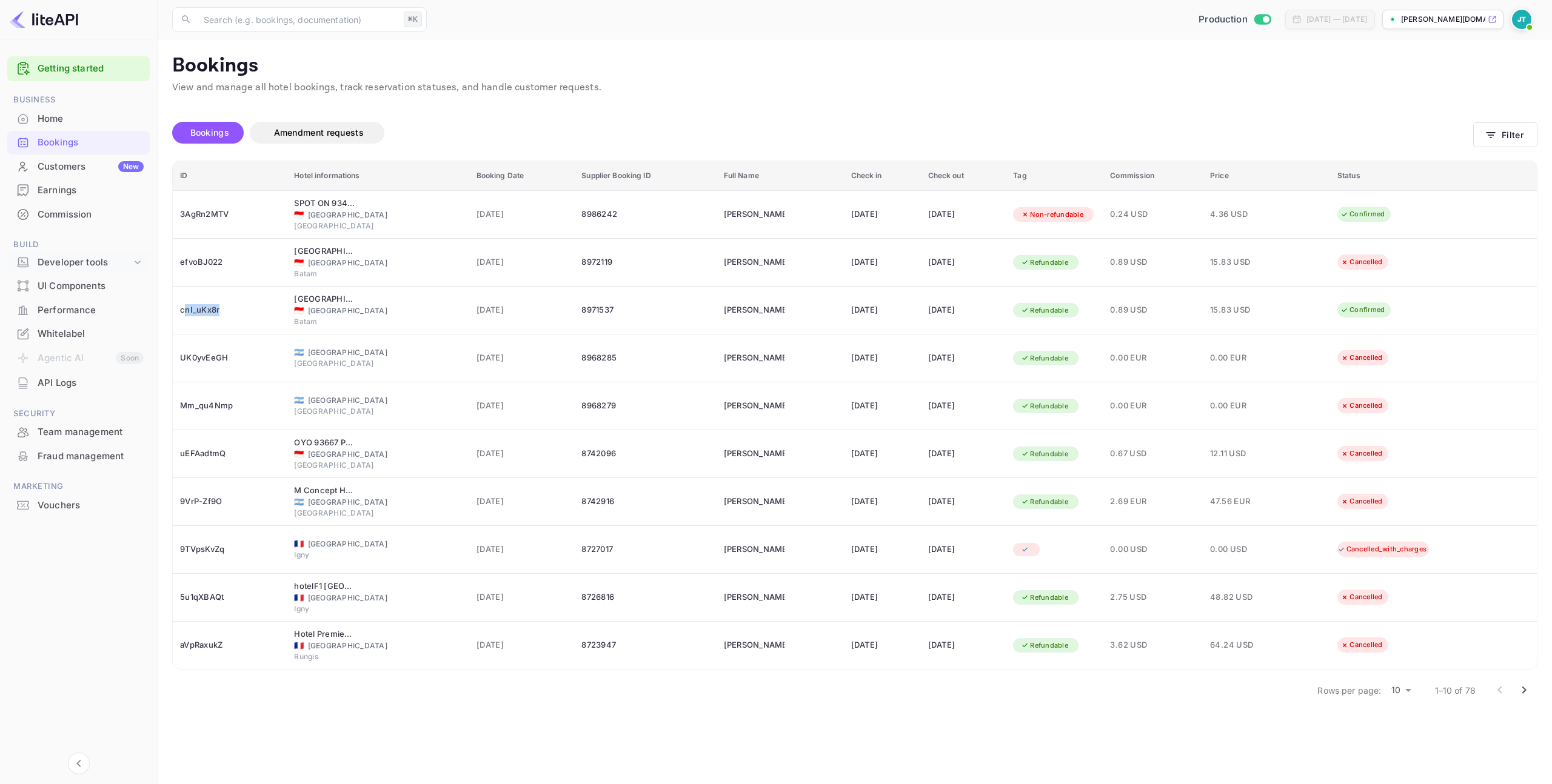
click at [132, 258] on icon at bounding box center [138, 262] width 12 height 12
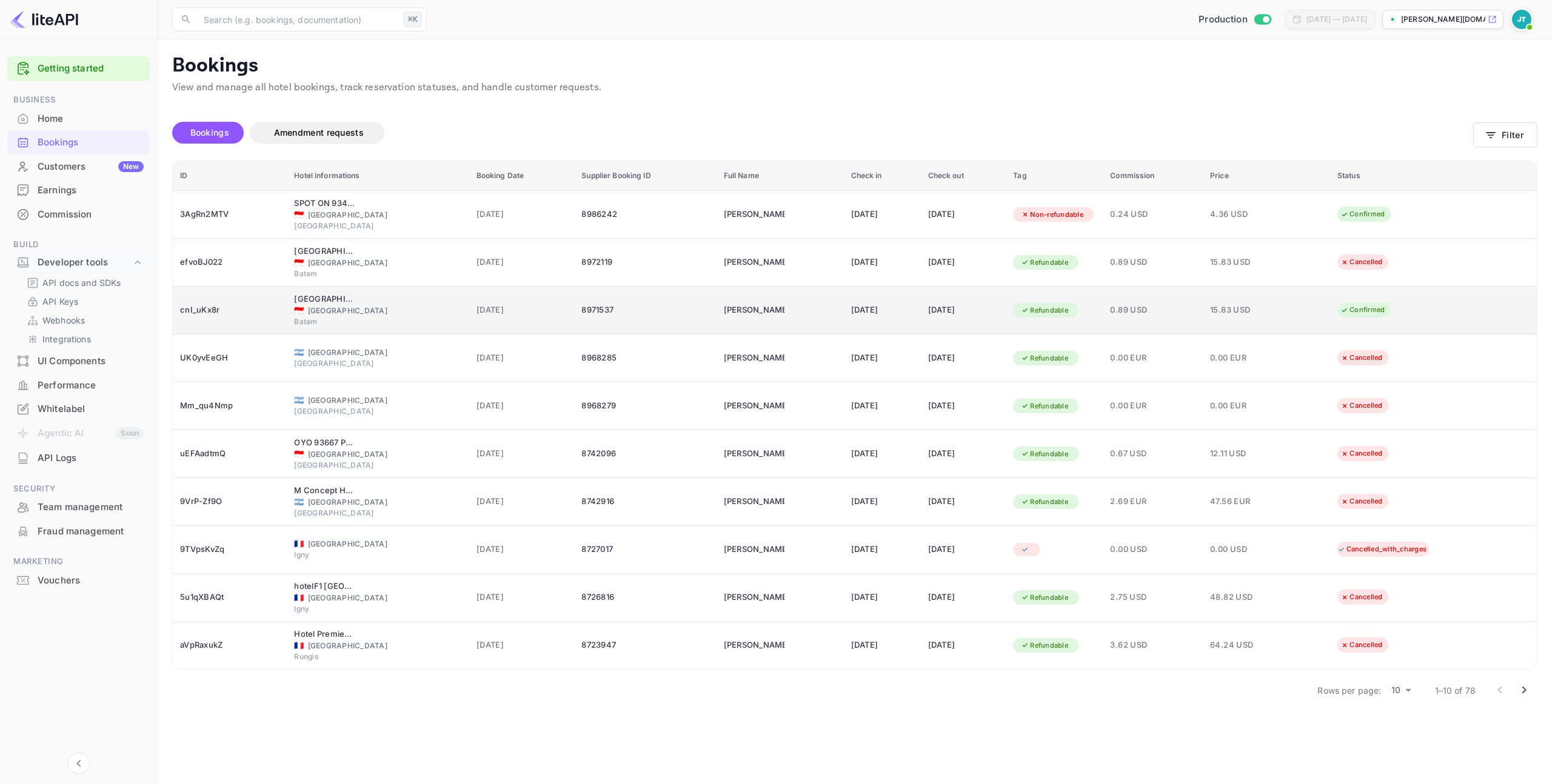
click at [227, 308] on div "cnI_uKx8r" at bounding box center [230, 311] width 100 height 20
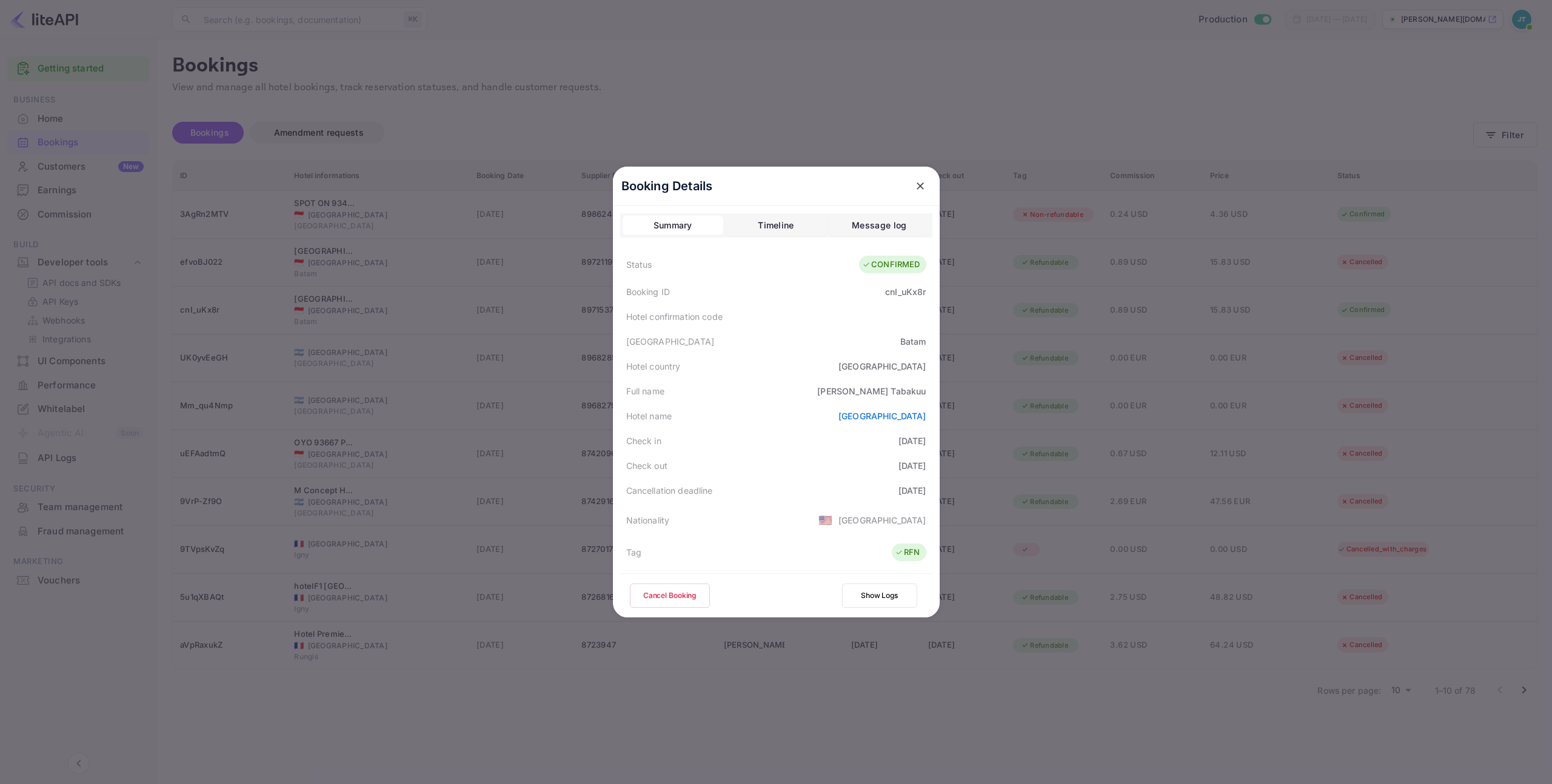
drag, startPoint x: 229, startPoint y: 309, endPoint x: 215, endPoint y: 309, distance: 14.0
click at [215, 309] on div at bounding box center [776, 392] width 1552 height 784
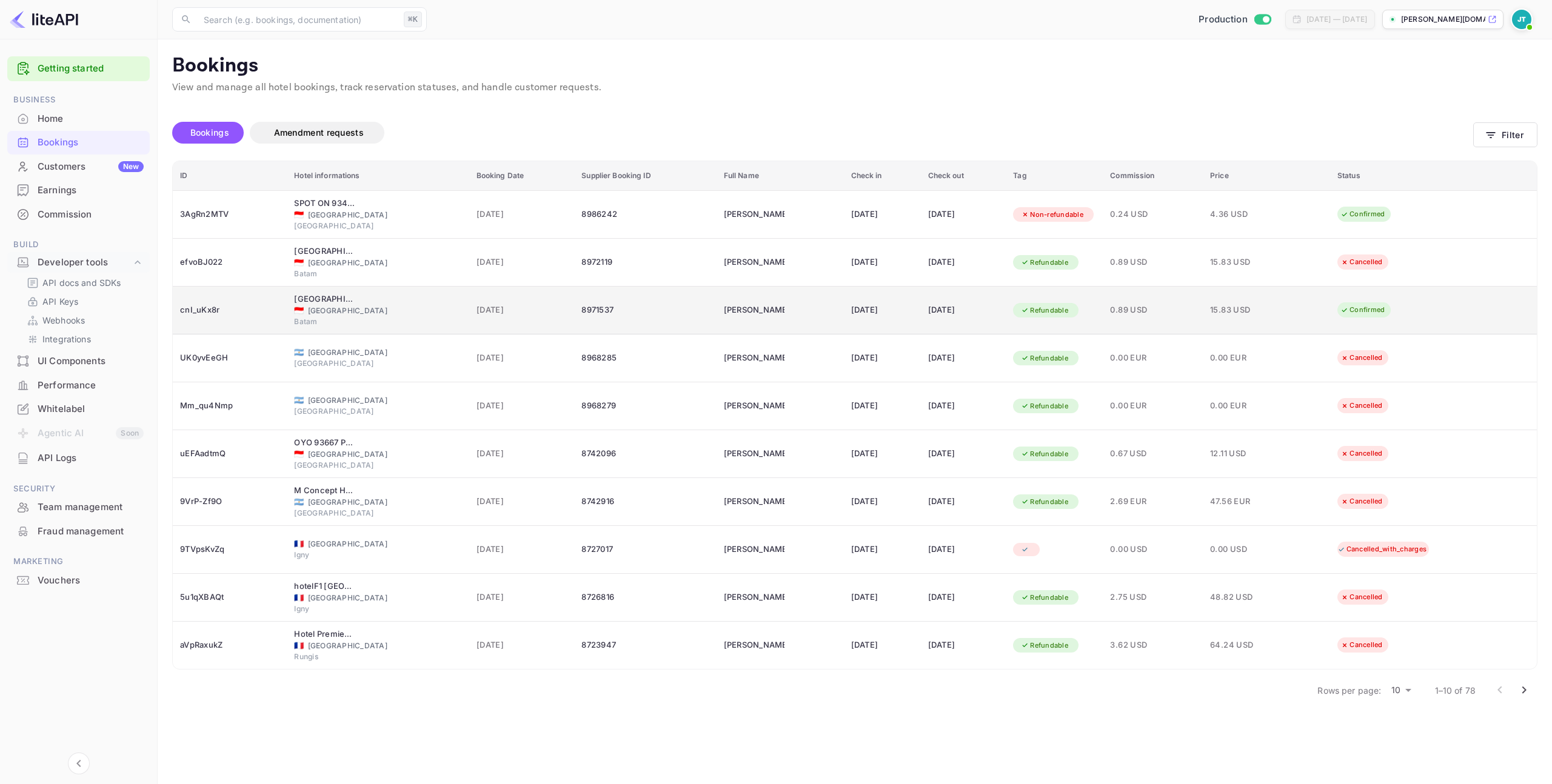
click at [236, 307] on div "cnI_uKx8r" at bounding box center [230, 311] width 100 height 20
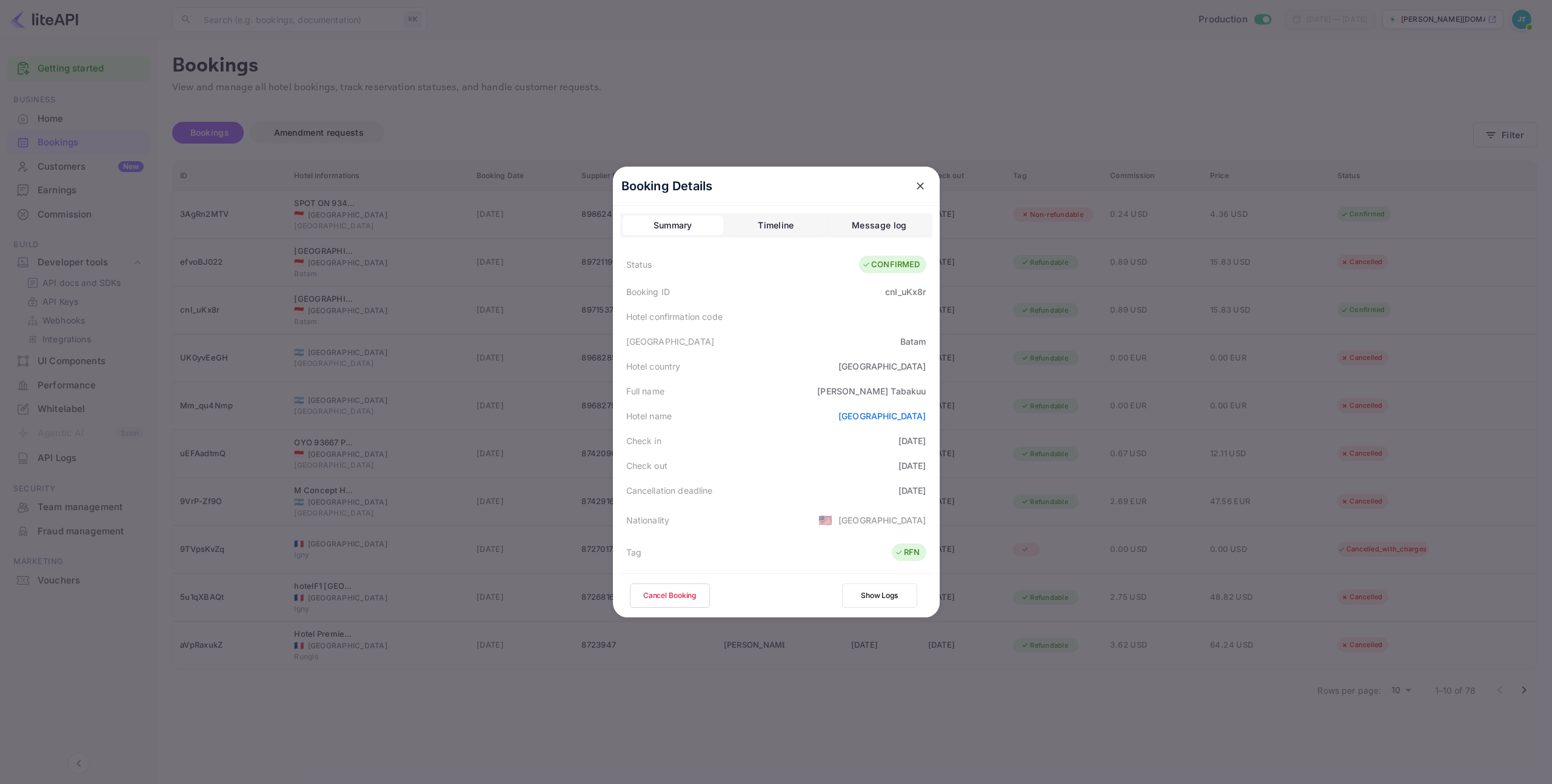
click at [890, 287] on div "cnI_uKx8r" at bounding box center [905, 291] width 41 height 12
copy div "cnI_uKx8r"
click at [890, 290] on div "cnI_uKx8r" at bounding box center [905, 291] width 41 height 12
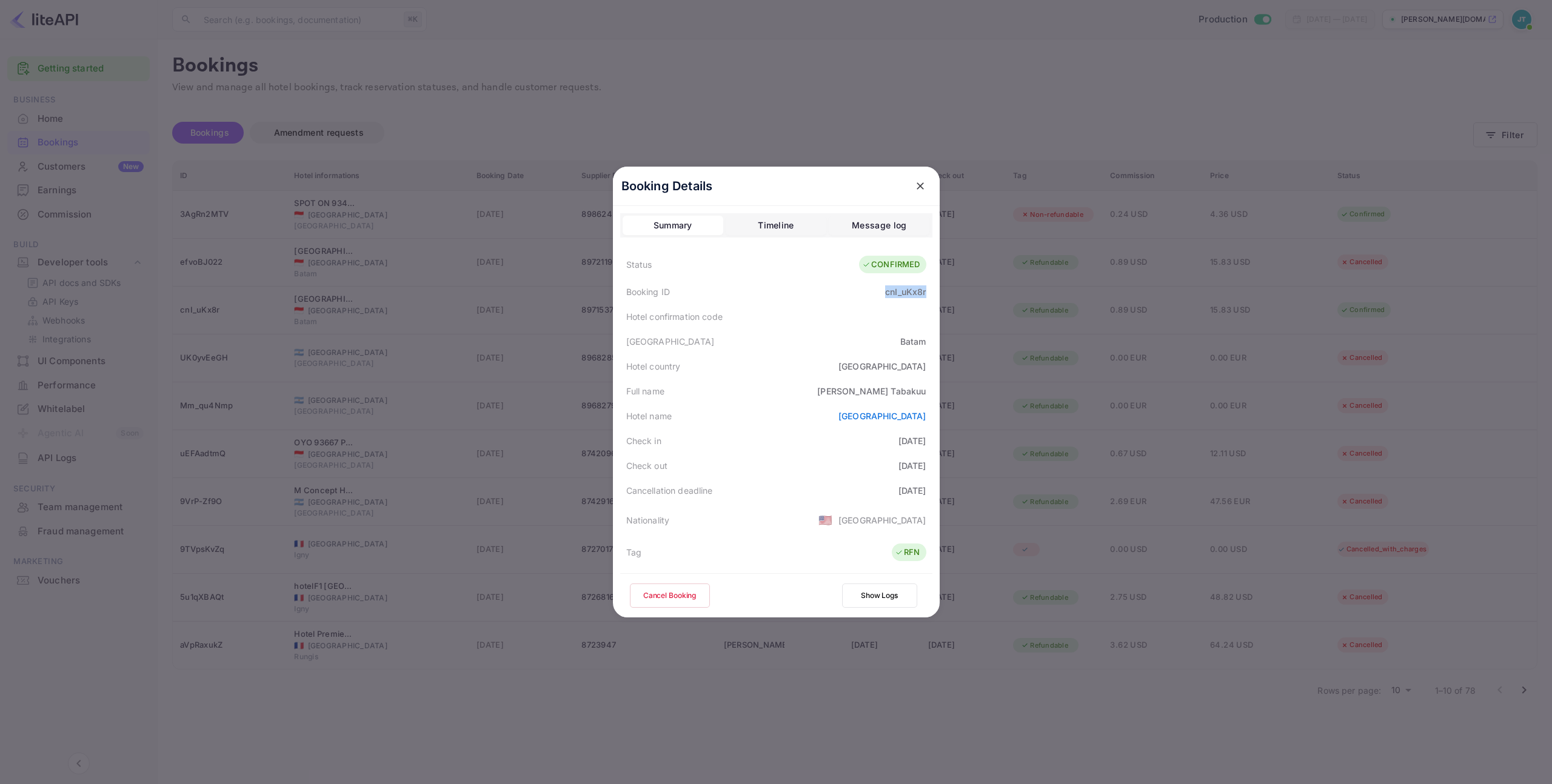
click at [890, 290] on div "cnI_uKx8r" at bounding box center [905, 291] width 41 height 12
copy div "cnI_uKx8r"
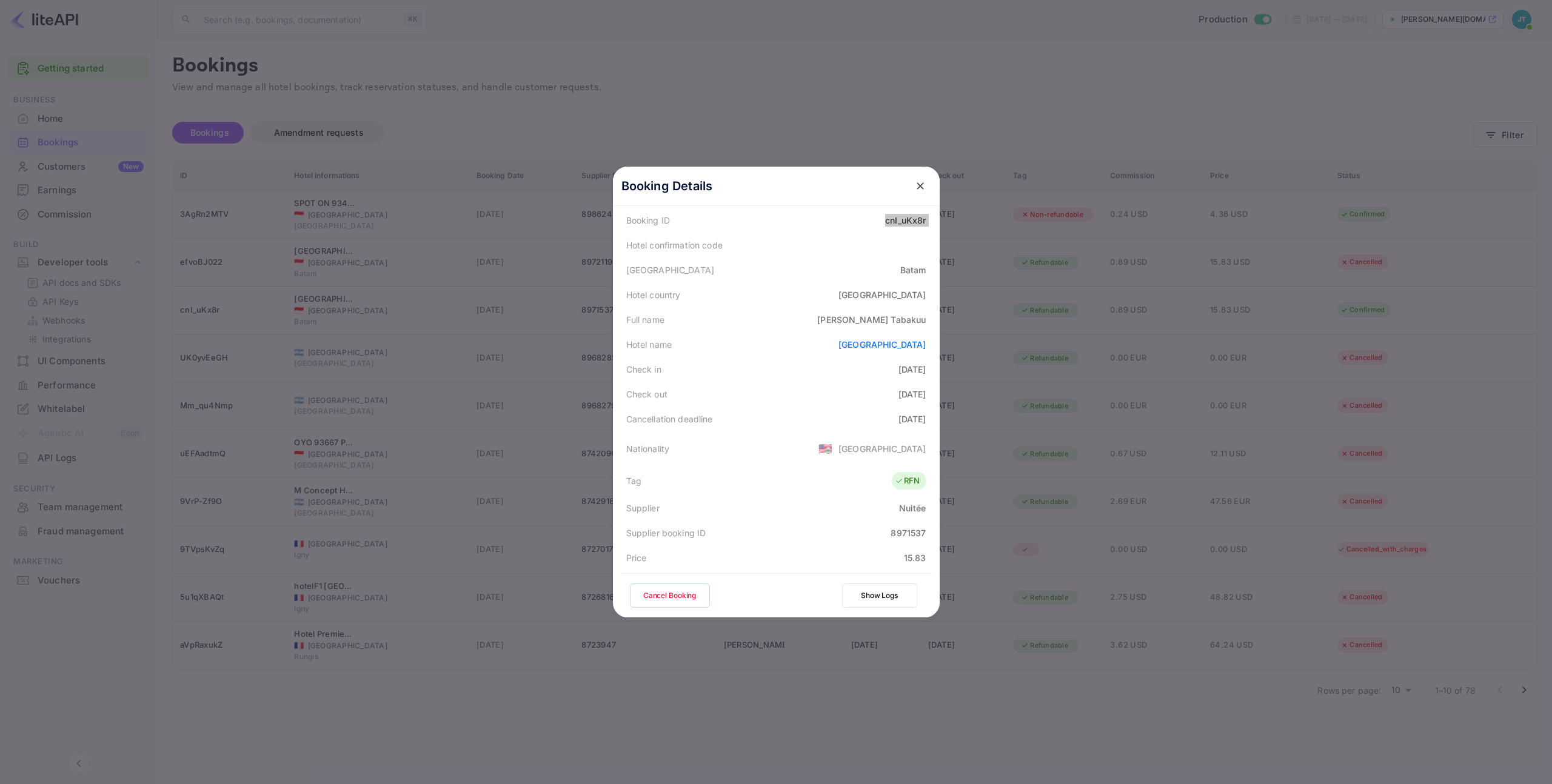
scroll to position [124, 0]
click at [894, 482] on div "8971537" at bounding box center [908, 480] width 35 height 12
copy div "8971537"
click at [917, 189] on icon "close" at bounding box center [920, 186] width 7 height 7
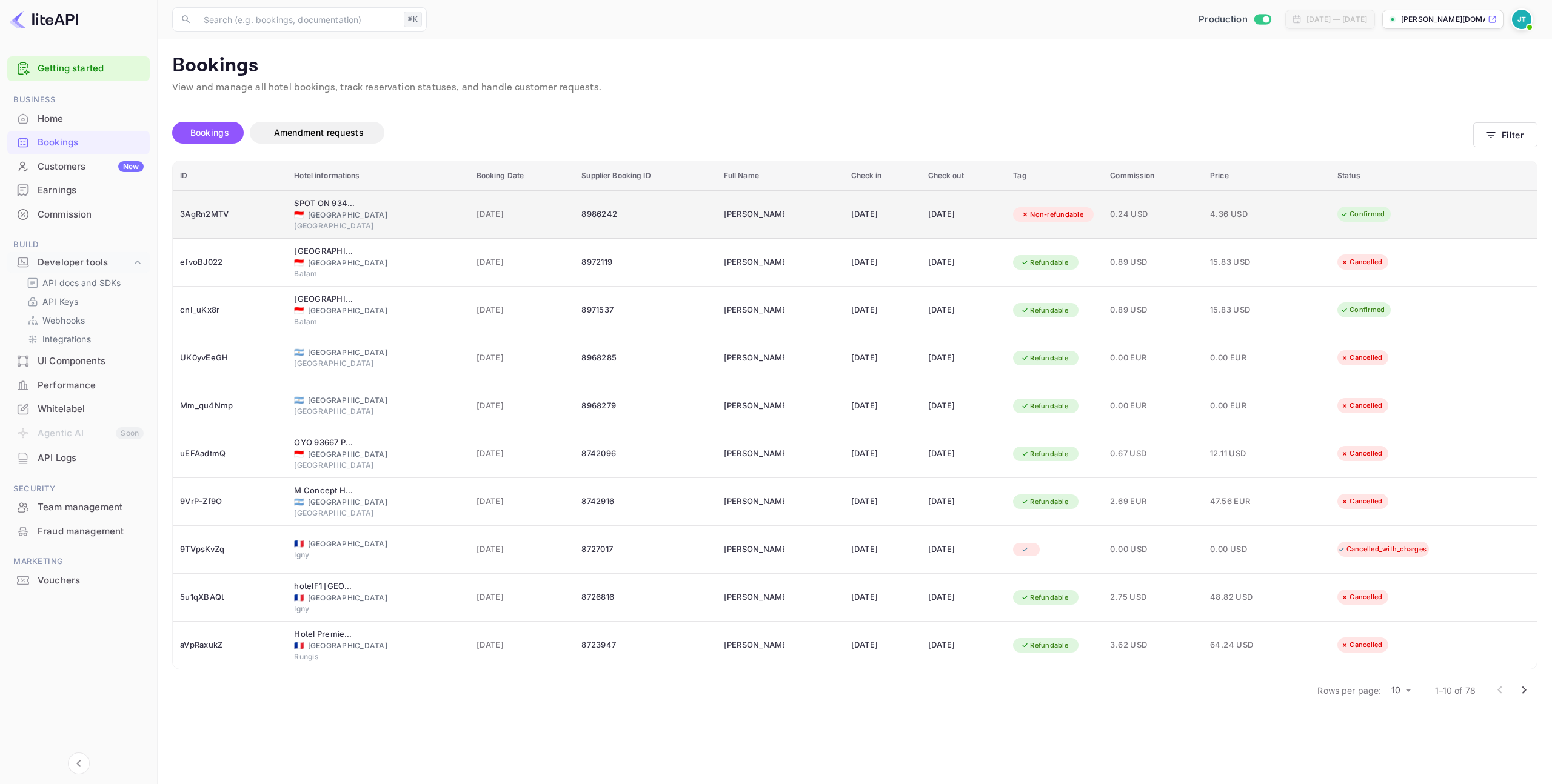
click at [194, 213] on div "3AgRn2MTV" at bounding box center [230, 215] width 100 height 20
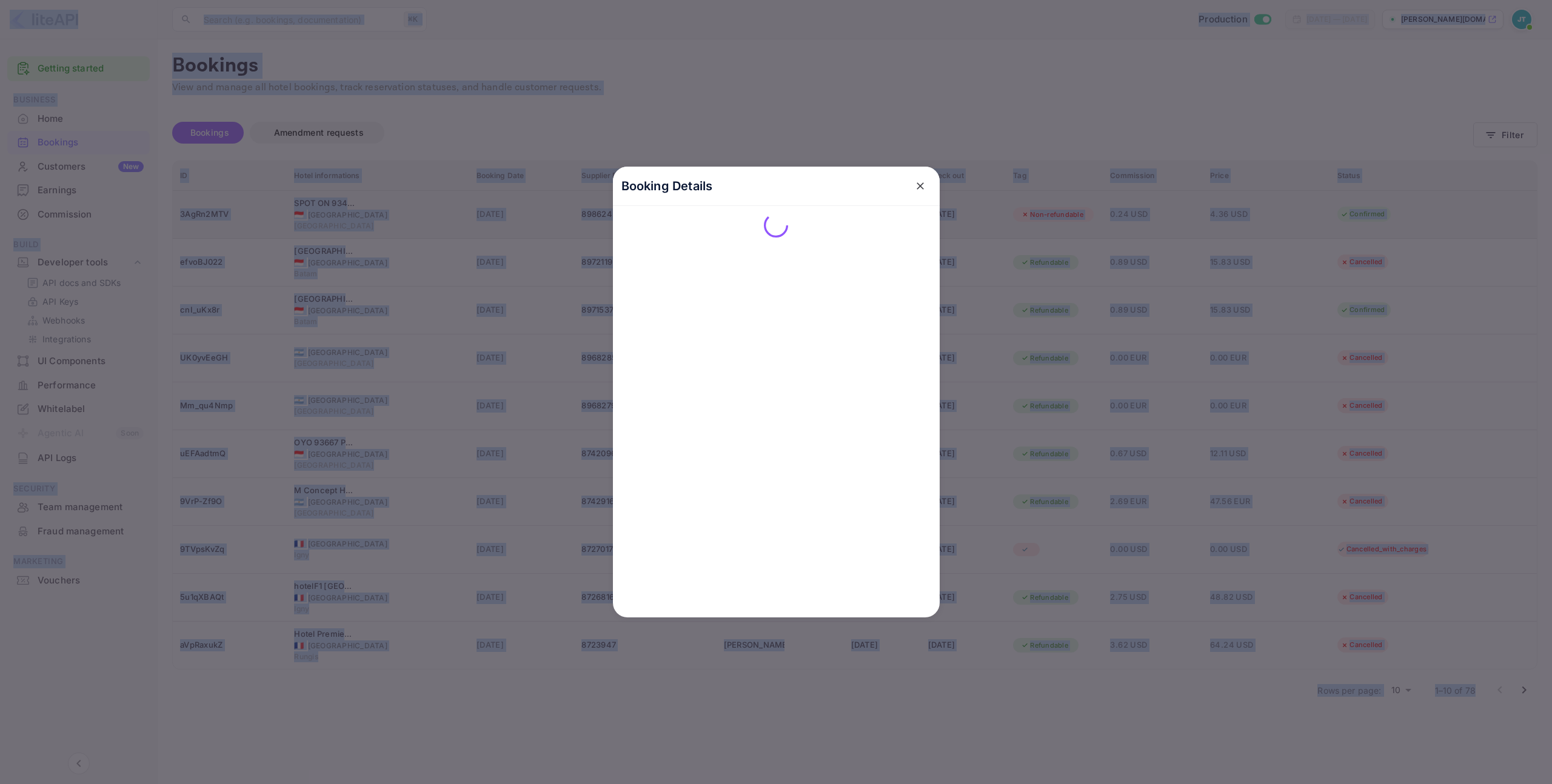
click at [194, 213] on div at bounding box center [776, 392] width 1552 height 784
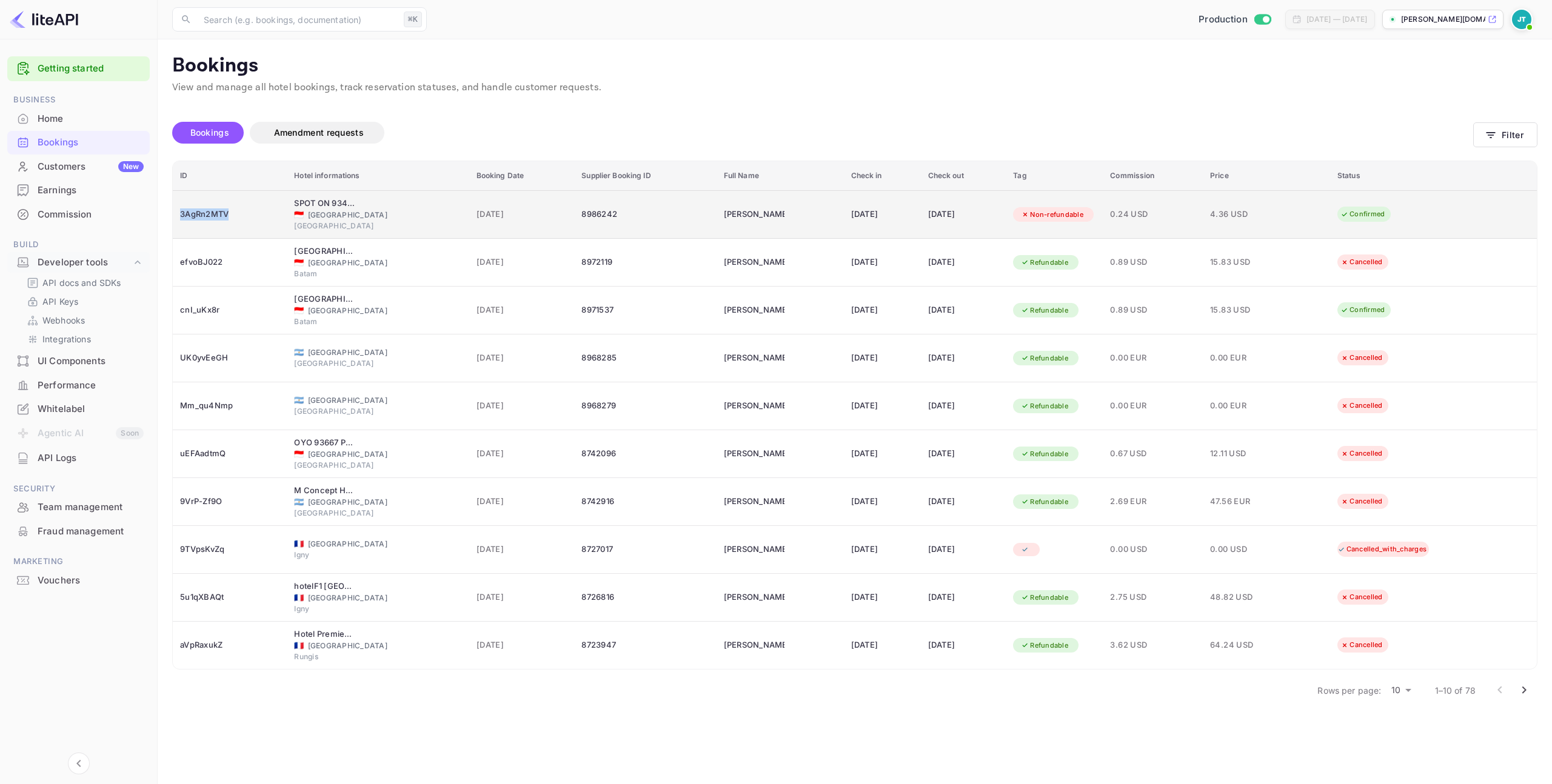
drag, startPoint x: 249, startPoint y: 214, endPoint x: 176, endPoint y: 212, distance: 73.0
click at [176, 212] on td "3AgRn2MTV" at bounding box center [229, 214] width 114 height 49
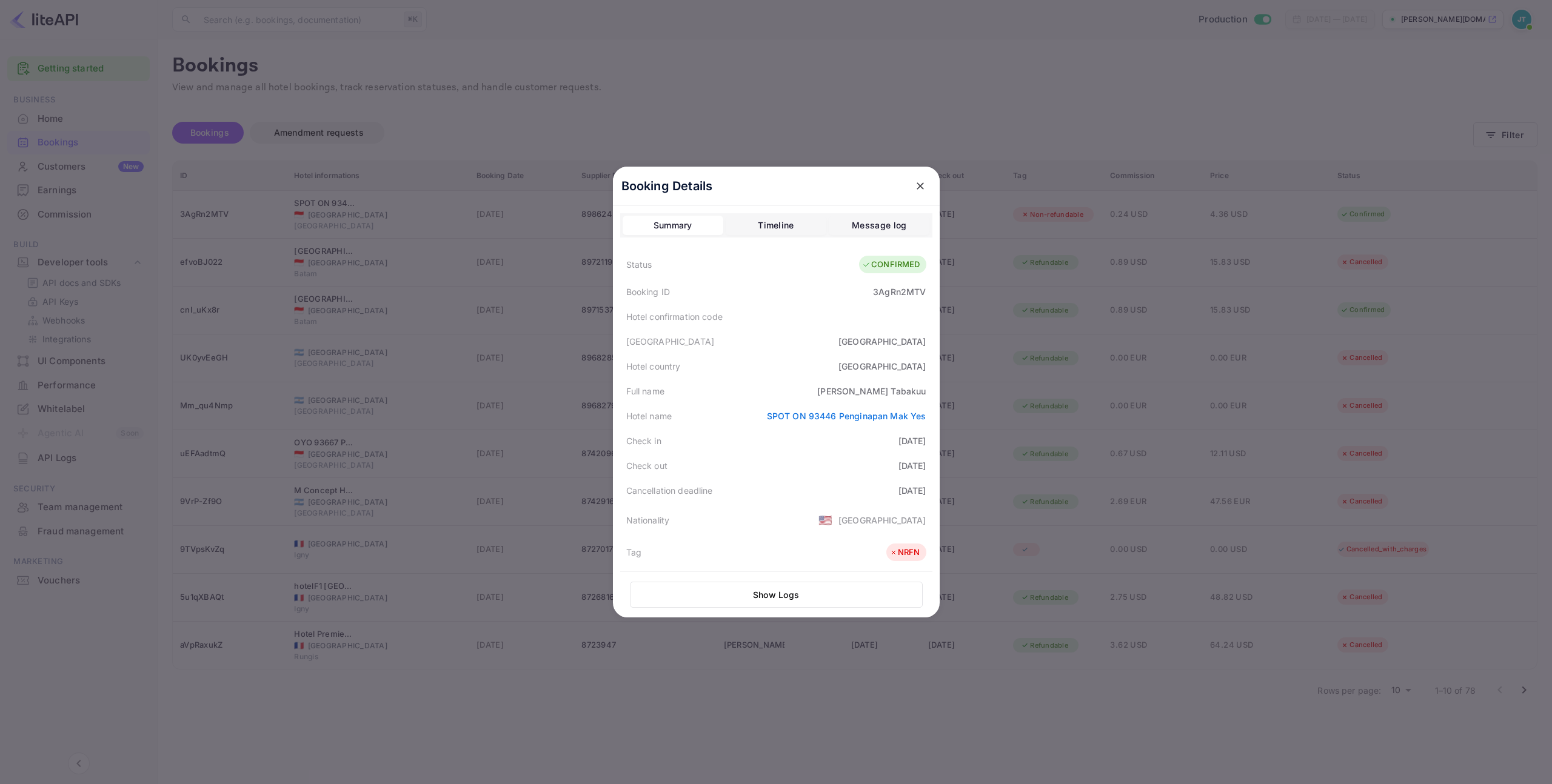
click at [882, 283] on div "Booking ID 3AgRn2MTV" at bounding box center [776, 292] width 312 height 25
click at [885, 293] on div "3AgRn2MTV" at bounding box center [899, 291] width 52 height 12
copy div "3AgRn2MTV"
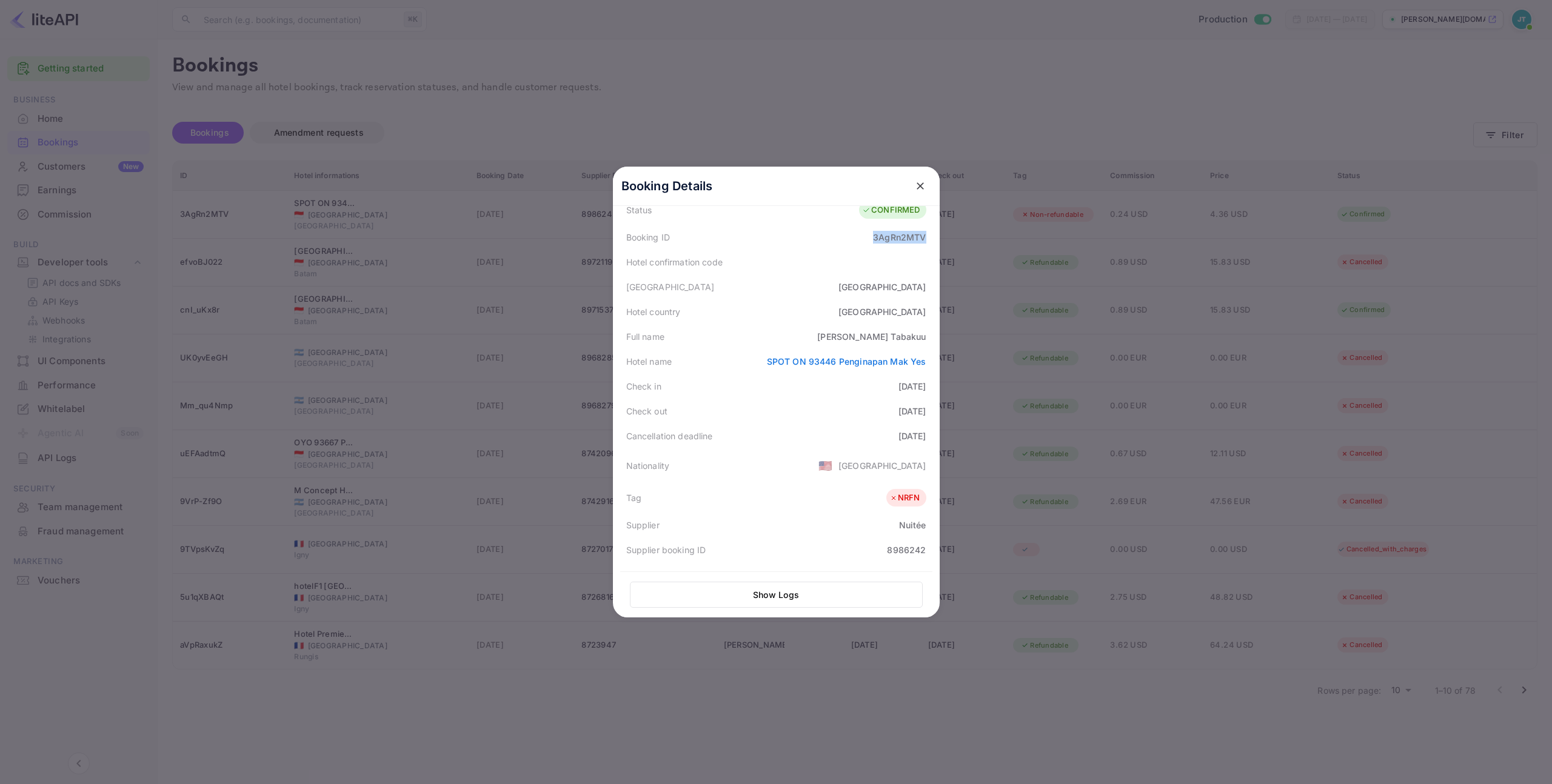
click at [899, 548] on div "8986242" at bounding box center [906, 549] width 39 height 12
copy div "8986242"
click at [917, 187] on icon "close" at bounding box center [920, 186] width 12 height 12
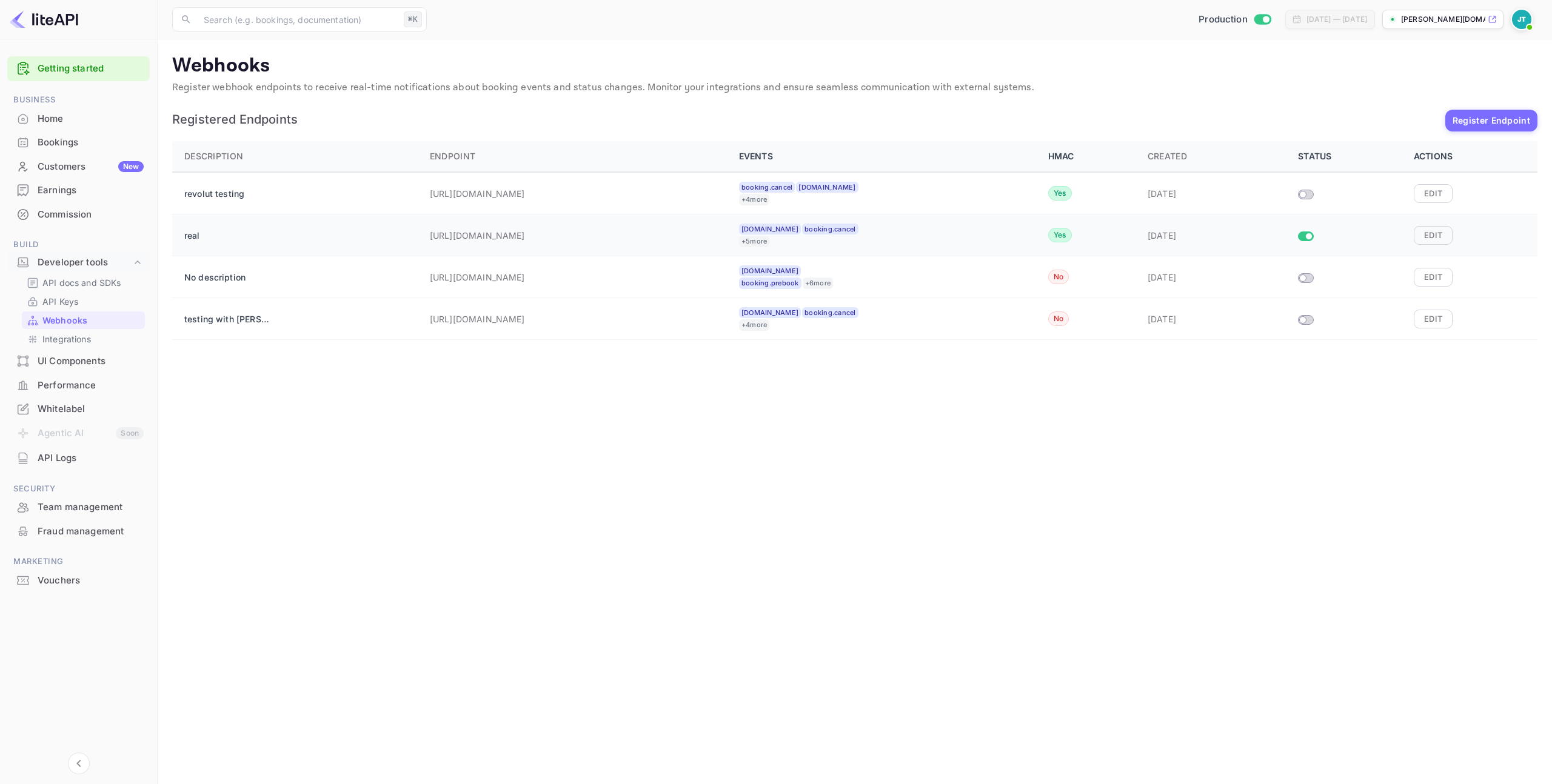
click at [445, 235] on p "[URL][DOMAIN_NAME]" at bounding box center [490, 235] width 121 height 12
click at [430, 235] on p "[URL][DOMAIN_NAME]" at bounding box center [490, 235] width 121 height 12
click at [1441, 239] on button "Edit" at bounding box center [1433, 235] width 39 height 18
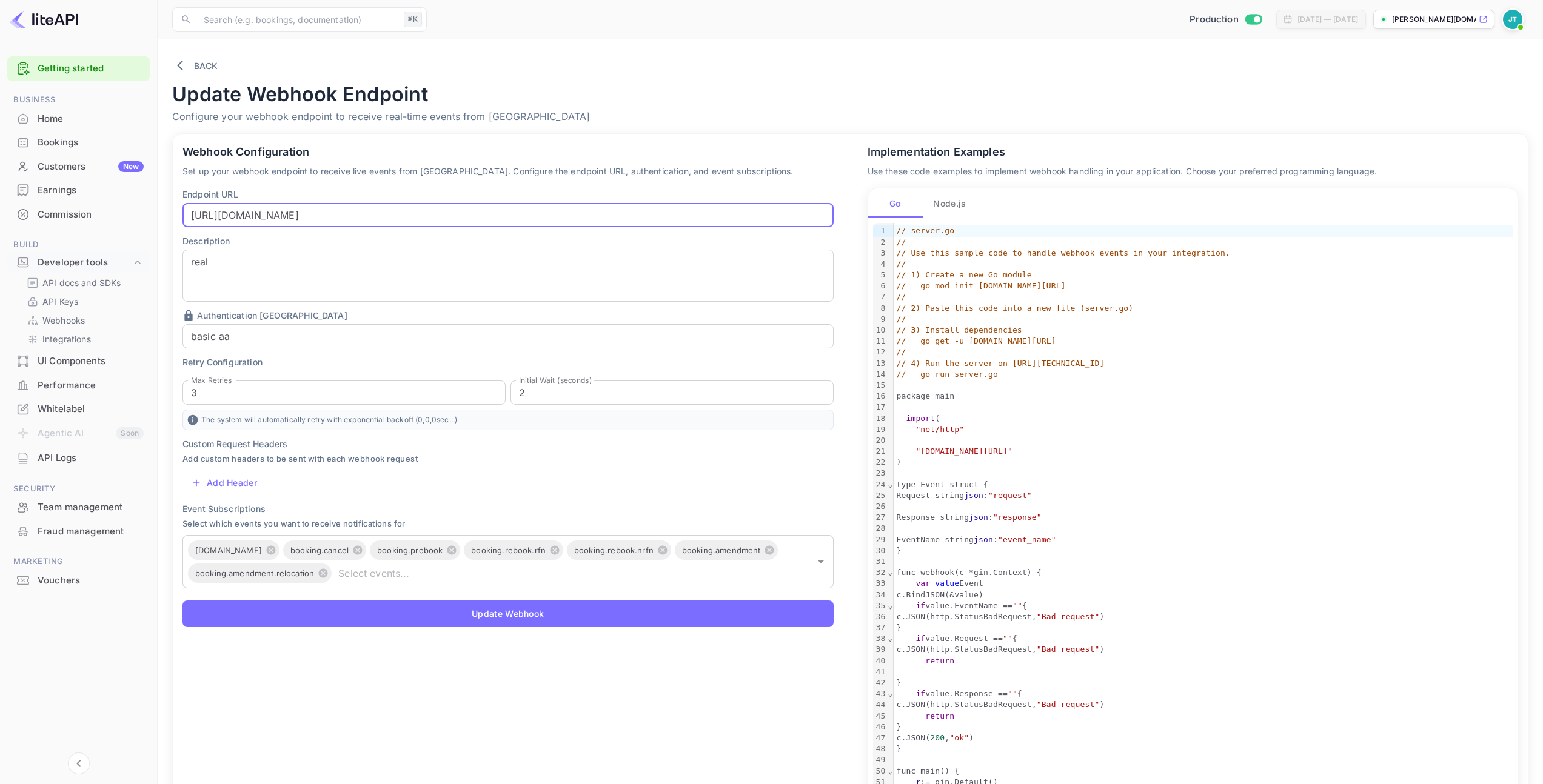
click at [623, 223] on input "[URL][DOMAIN_NAME]" at bounding box center [508, 215] width 651 height 24
paste input "e1014a07-aeab-4160-a0a1-5657ef5450f6"
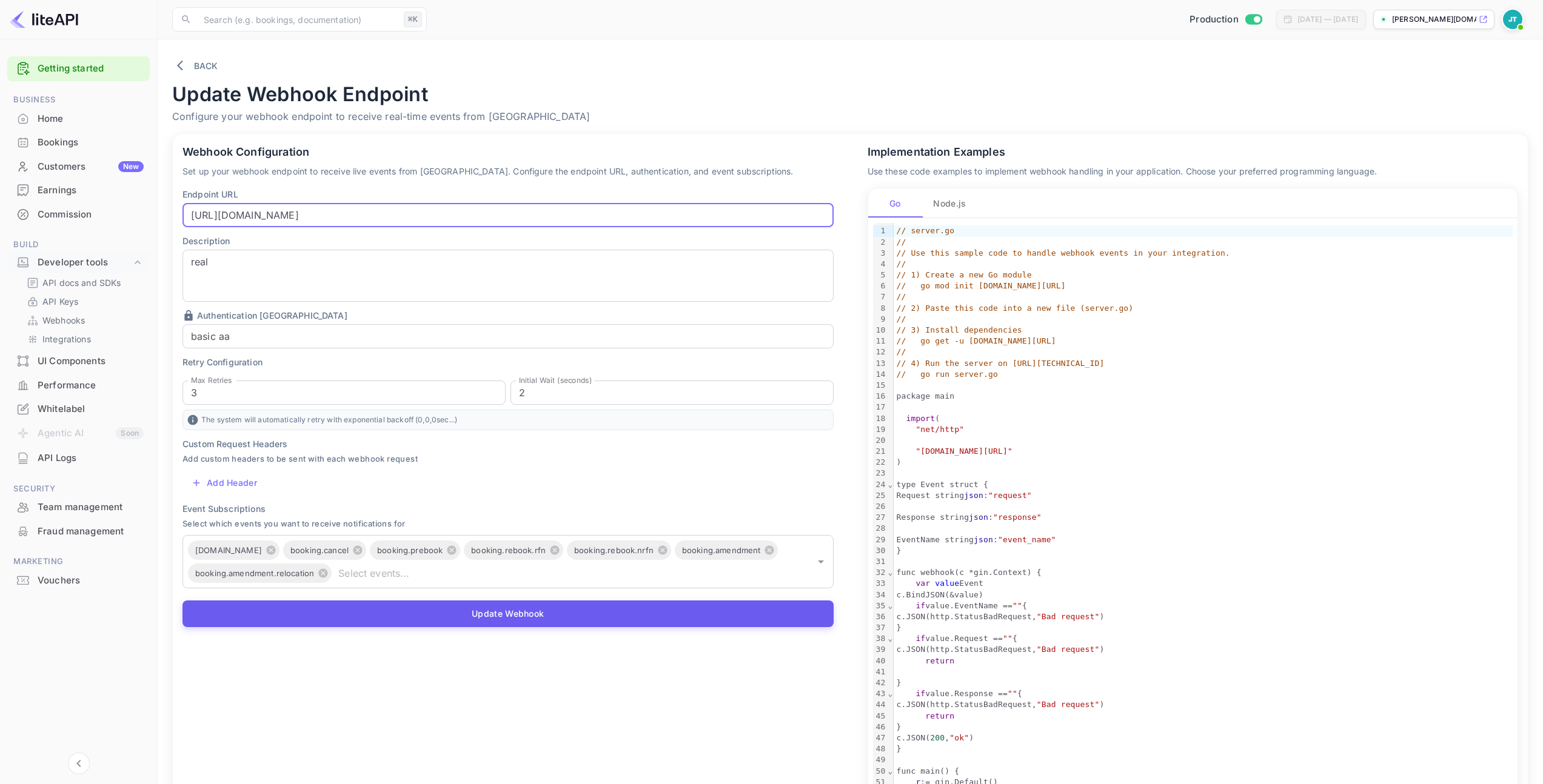
type input "[URL][DOMAIN_NAME]"
click at [537, 609] on button "Update Webhook" at bounding box center [508, 614] width 651 height 27
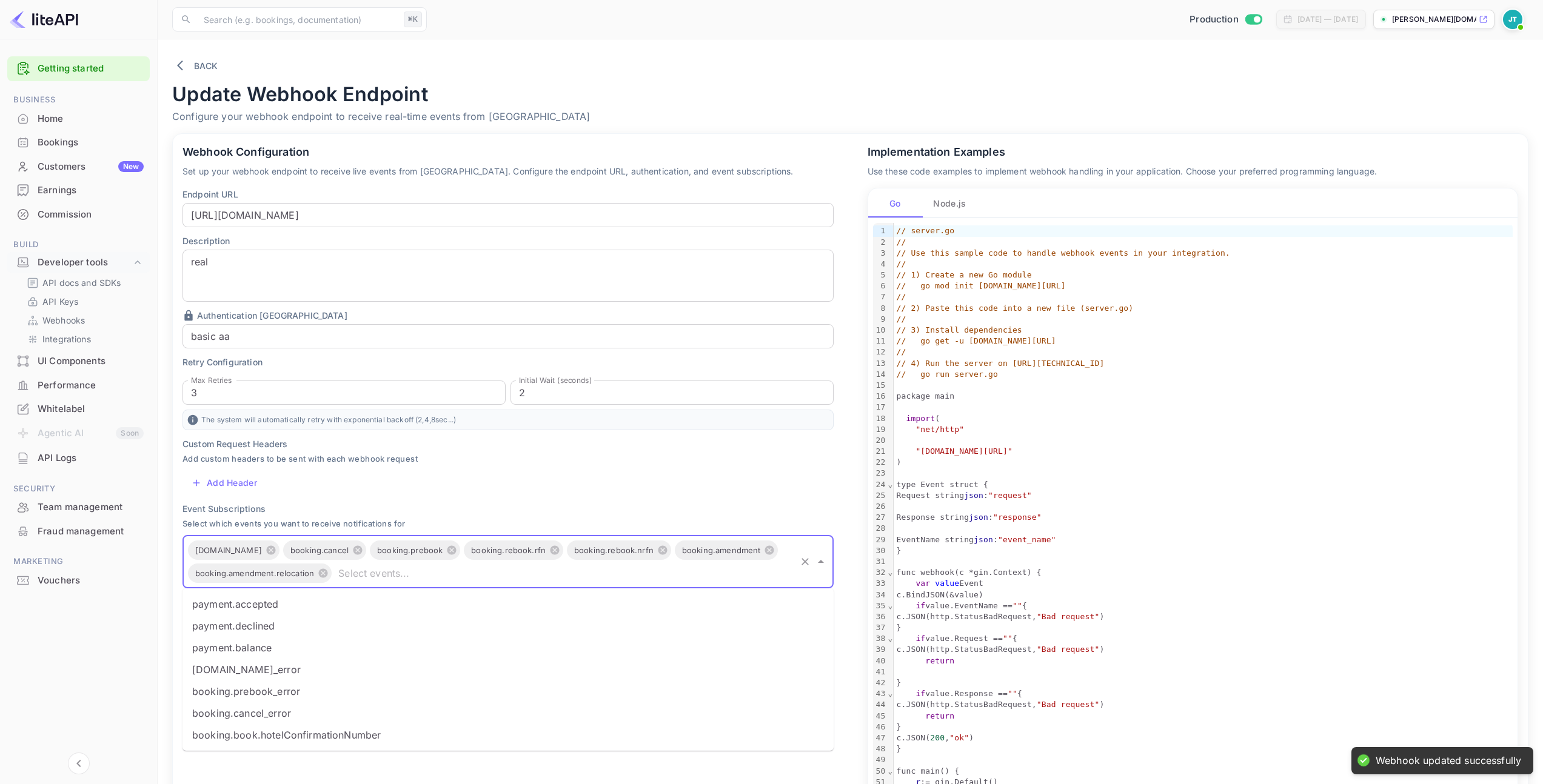
click at [354, 574] on input "text" at bounding box center [564, 574] width 460 height 17
click at [304, 770] on div "Webhook Configuration Set up your webhook endpoint to receive live events from …" at bounding box center [500, 486] width 685 height 733
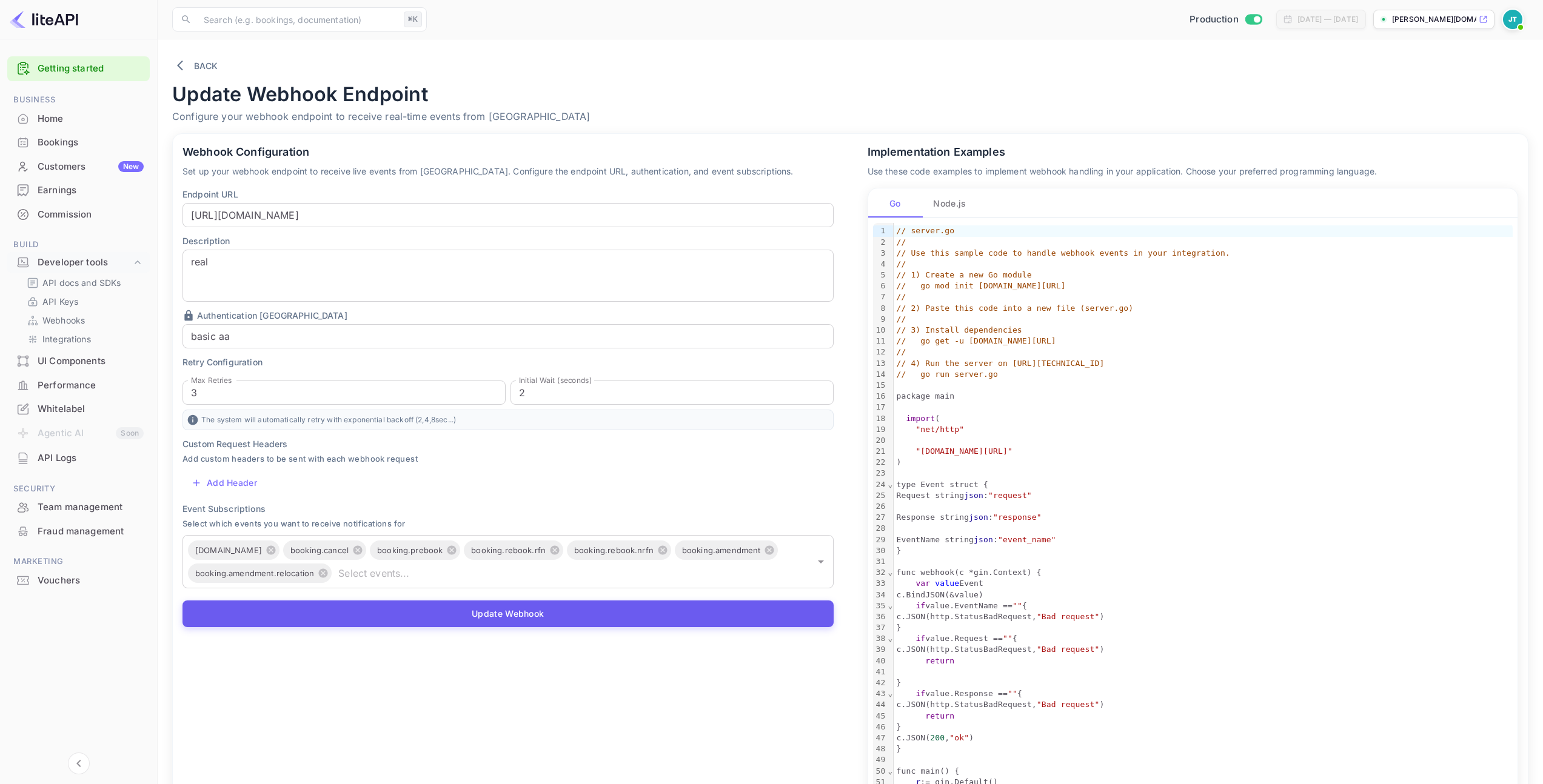
click at [407, 616] on button "Update Webhook" at bounding box center [508, 614] width 651 height 27
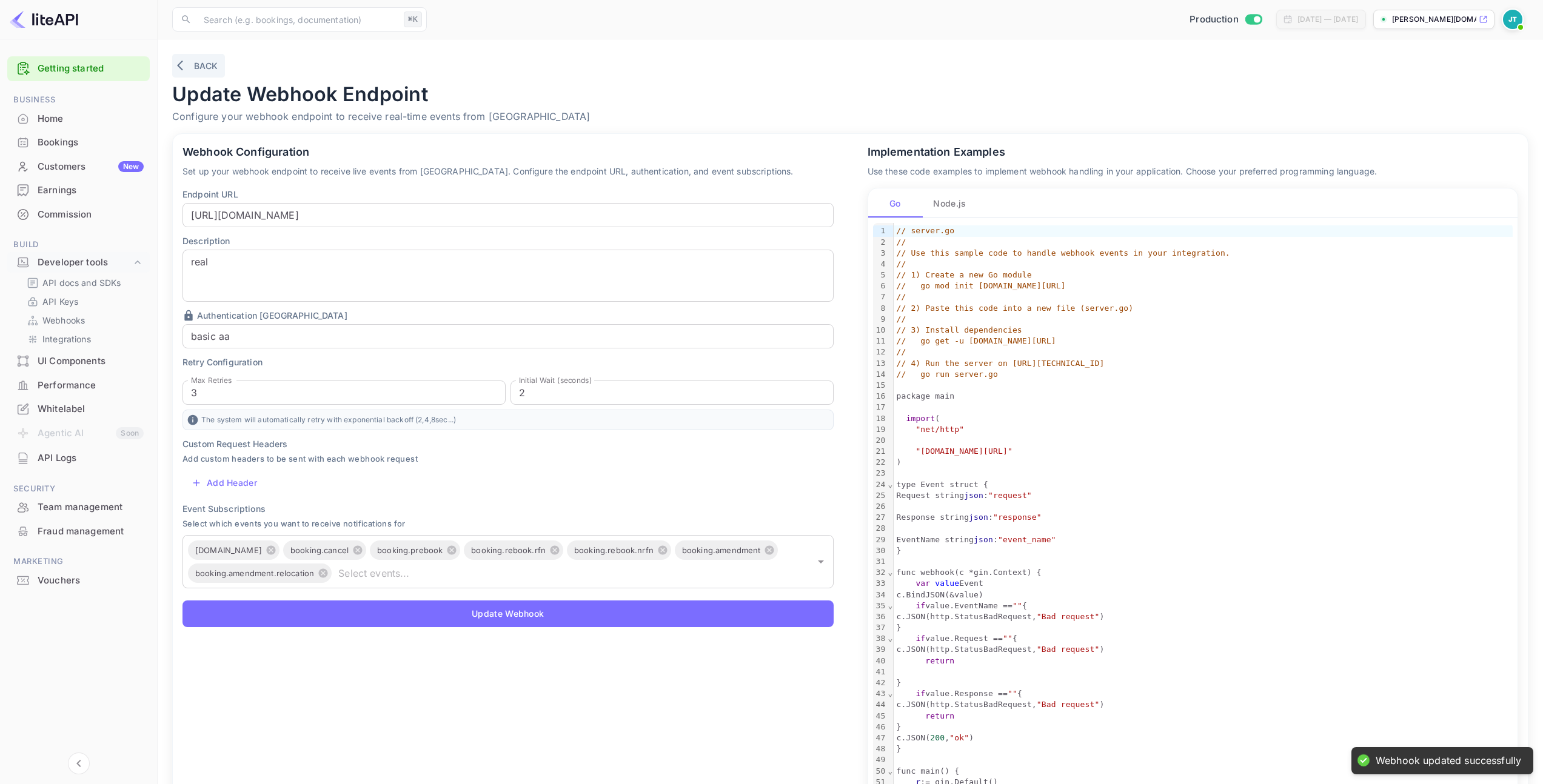
click at [213, 66] on button "Back" at bounding box center [199, 66] width 52 height 24
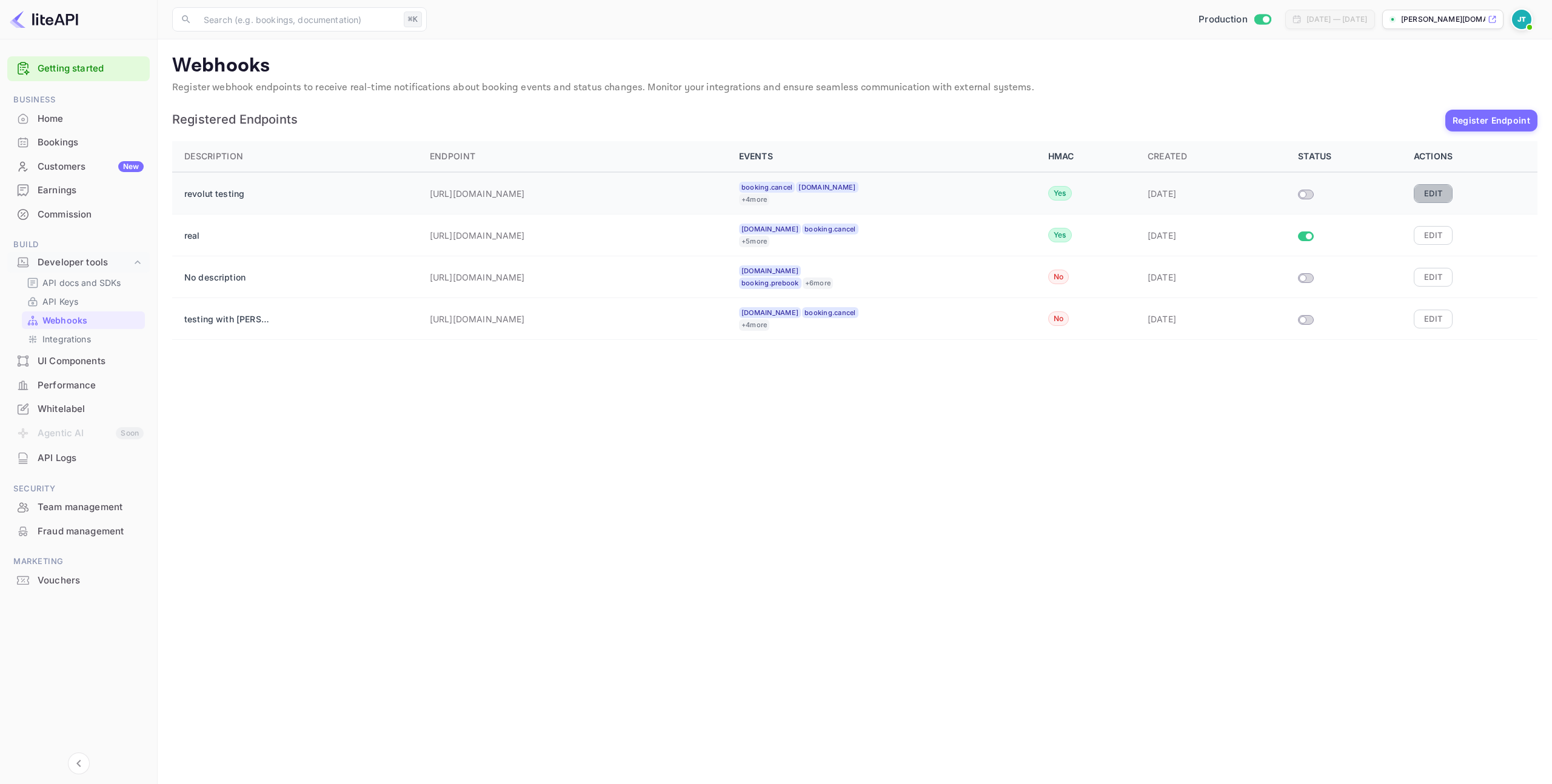
click at [1423, 197] on button "Edit" at bounding box center [1433, 193] width 39 height 18
